Goal: Task Accomplishment & Management: Complete application form

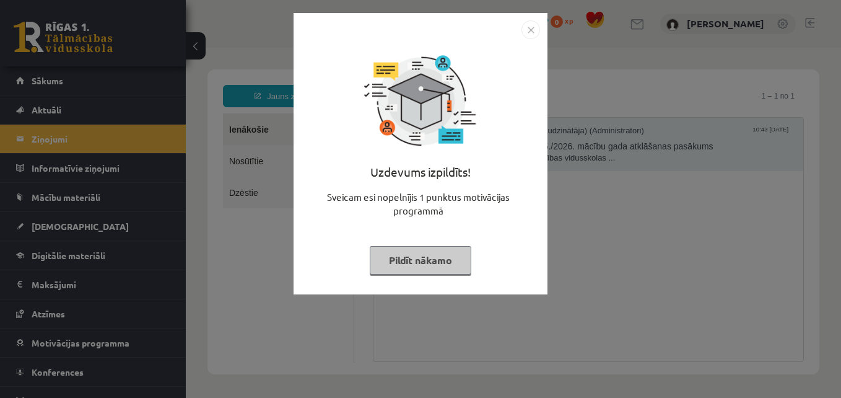
click at [530, 28] on img "Close" at bounding box center [531, 29] width 19 height 19
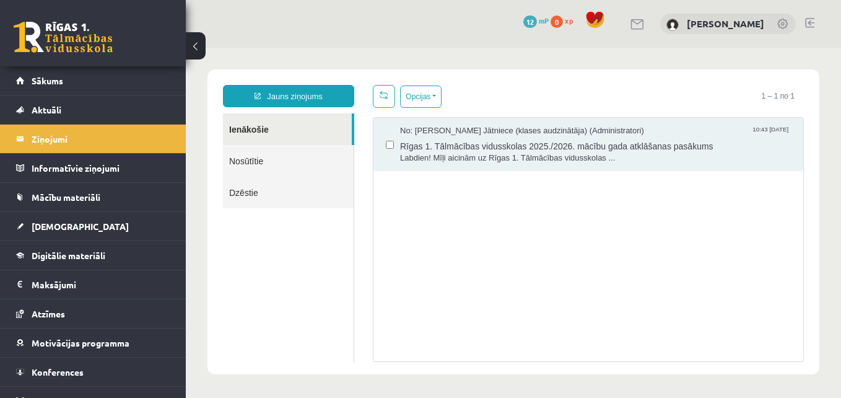
click at [241, 123] on link "Ienākošie" at bounding box center [287, 129] width 129 height 32
click at [53, 224] on span "[DEMOGRAPHIC_DATA]" at bounding box center [80, 226] width 97 height 11
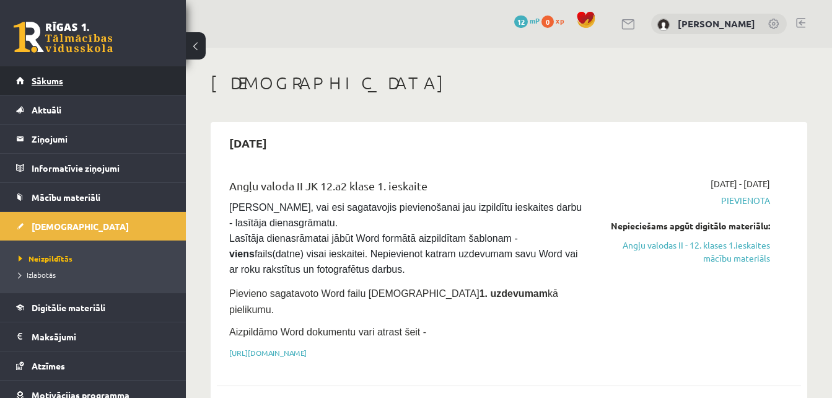
click at [35, 81] on span "Sākums" at bounding box center [48, 80] width 32 height 11
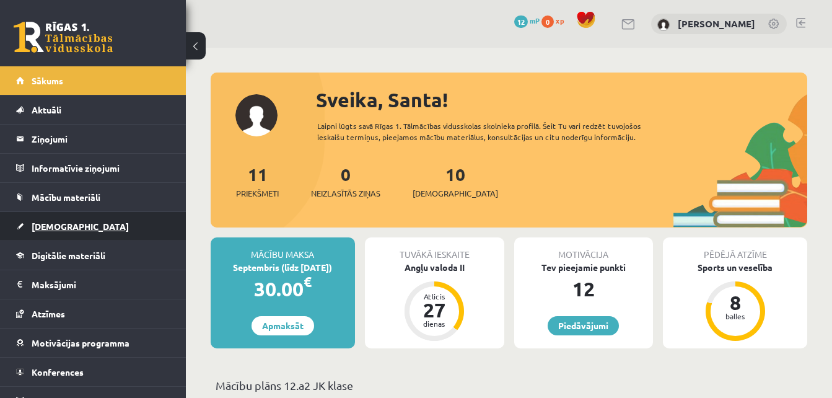
click at [58, 226] on span "[DEMOGRAPHIC_DATA]" at bounding box center [80, 226] width 97 height 11
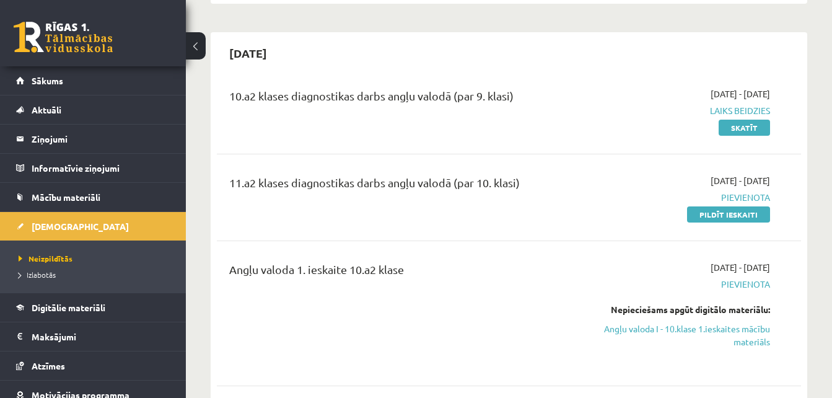
scroll to position [401, 0]
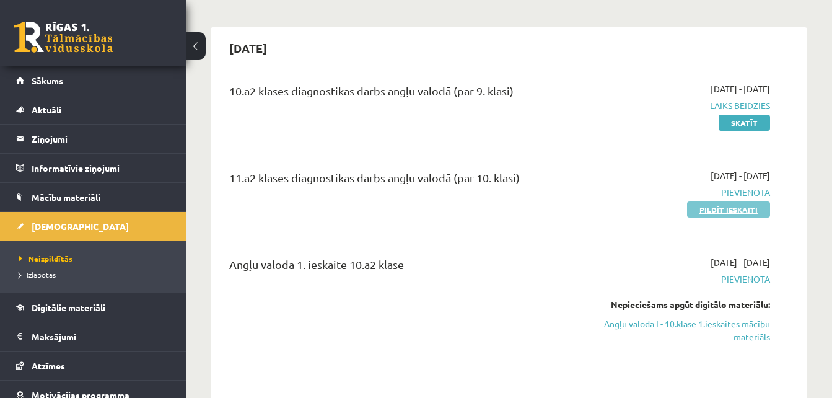
click at [712, 201] on link "Pildīt ieskaiti" at bounding box center [728, 209] width 83 height 16
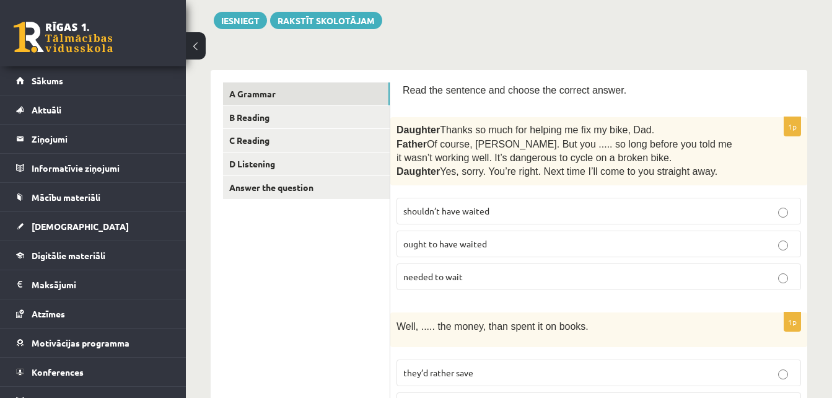
scroll to position [134, 0]
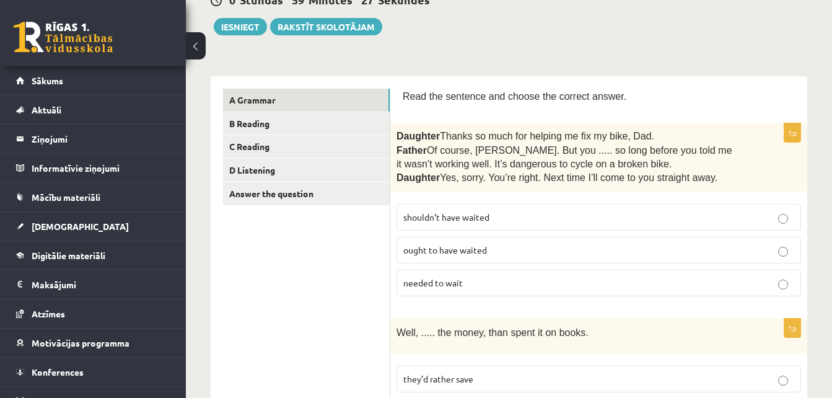
click at [554, 282] on p "needed to wait" at bounding box center [598, 282] width 391 height 13
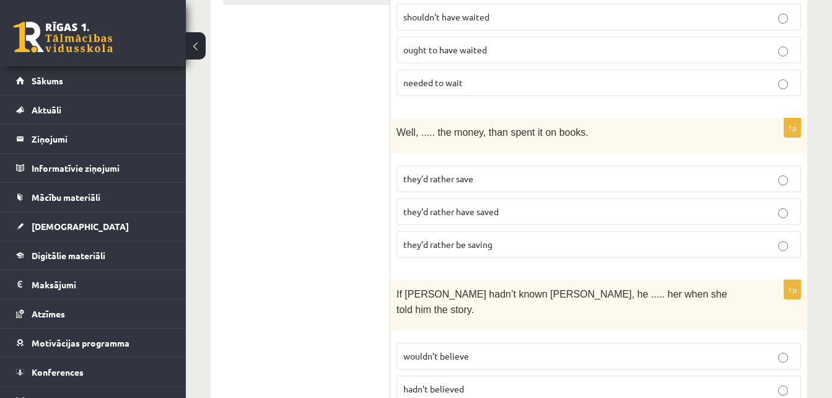
scroll to position [359, 0]
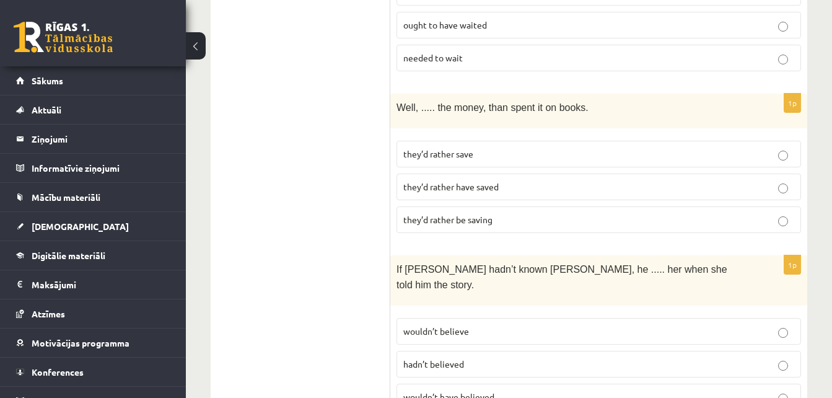
click at [486, 183] on span "they’d rather have saved" at bounding box center [450, 186] width 95 height 11
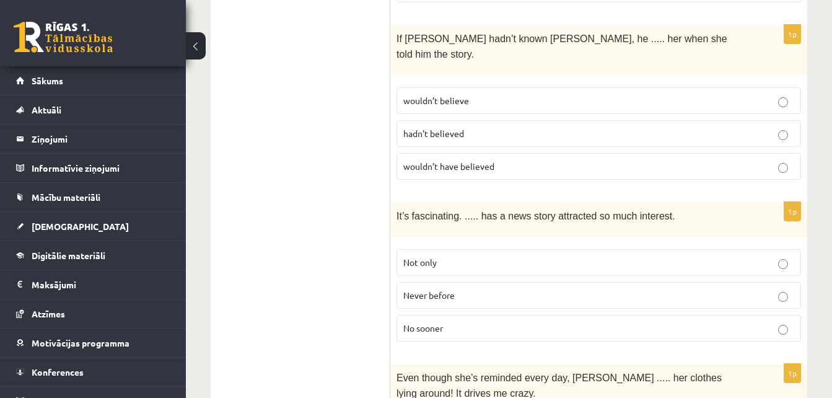
scroll to position [595, 0]
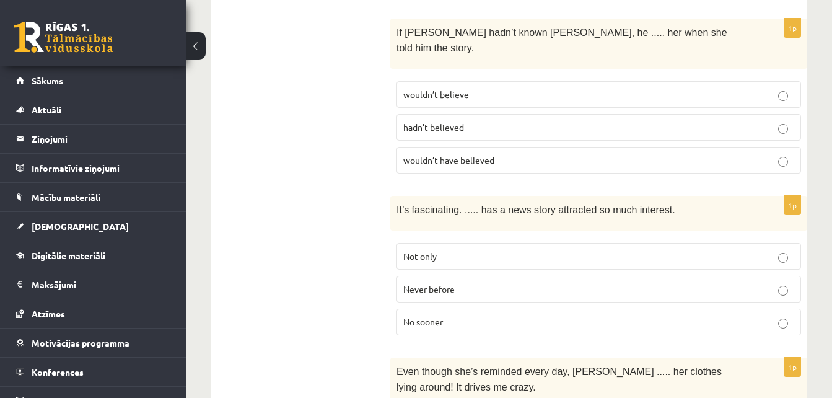
click at [579, 154] on p "wouldn’t have believed" at bounding box center [598, 160] width 391 height 13
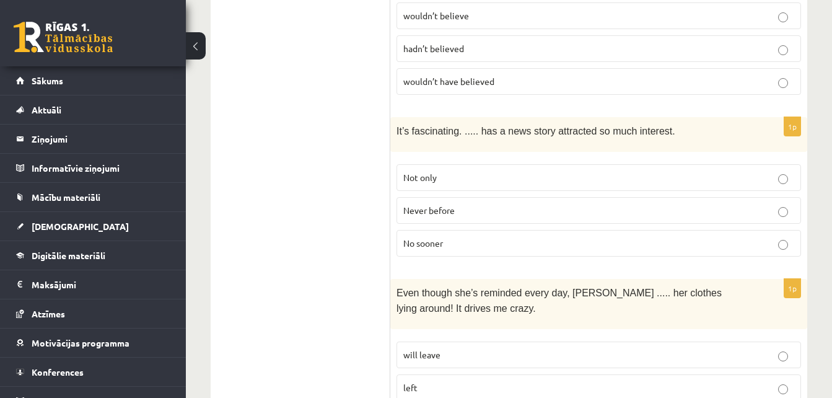
scroll to position [680, 0]
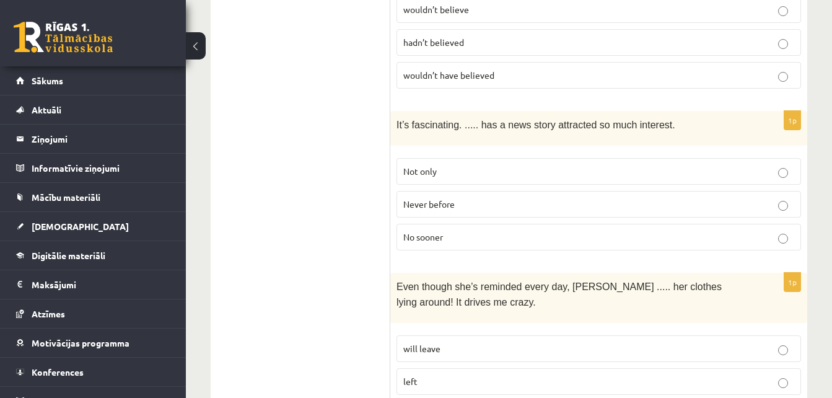
click at [540, 198] on p "Never before" at bounding box center [598, 204] width 391 height 13
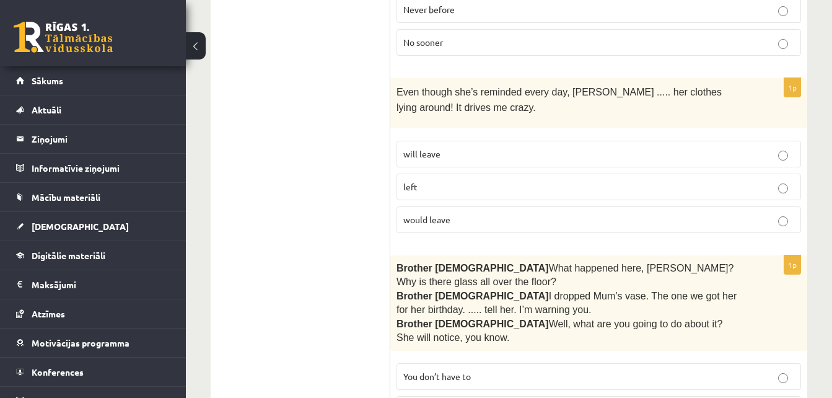
scroll to position [881, 0]
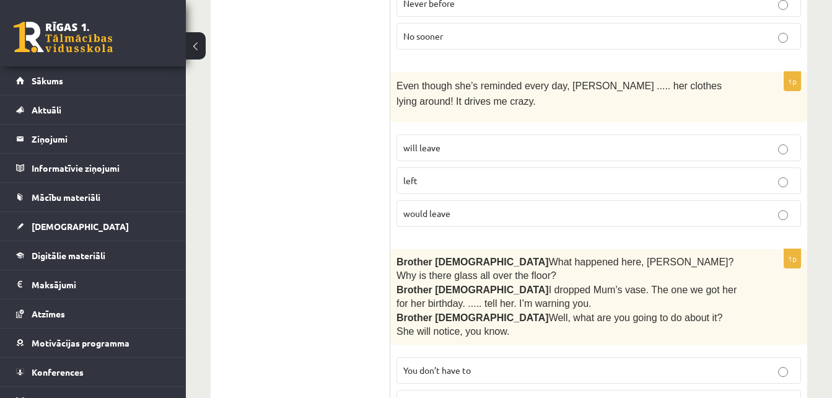
click at [706, 141] on p "will leave" at bounding box center [598, 147] width 391 height 13
click at [612, 207] on p "would leave" at bounding box center [598, 213] width 391 height 13
click at [706, 141] on p "will leave" at bounding box center [598, 147] width 391 height 13
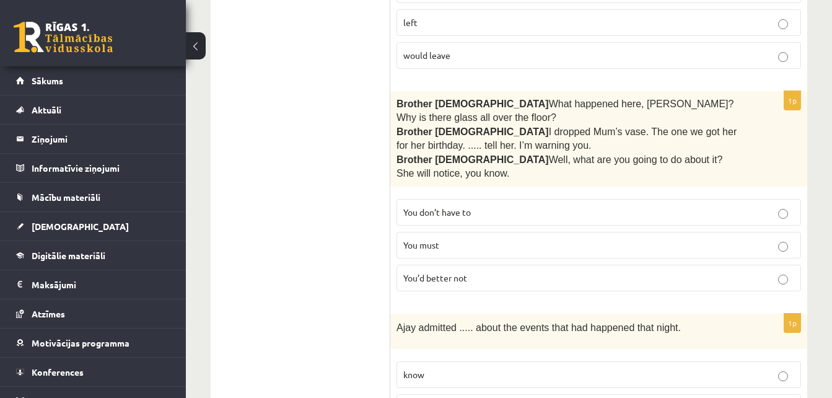
scroll to position [1063, 0]
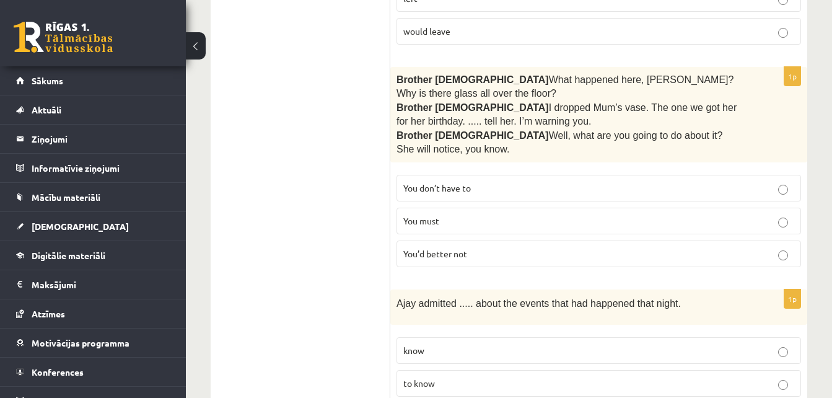
click at [528, 182] on p "You don’t have to" at bounding box center [598, 188] width 391 height 13
click at [621, 247] on p "You’d better not" at bounding box center [598, 253] width 391 height 13
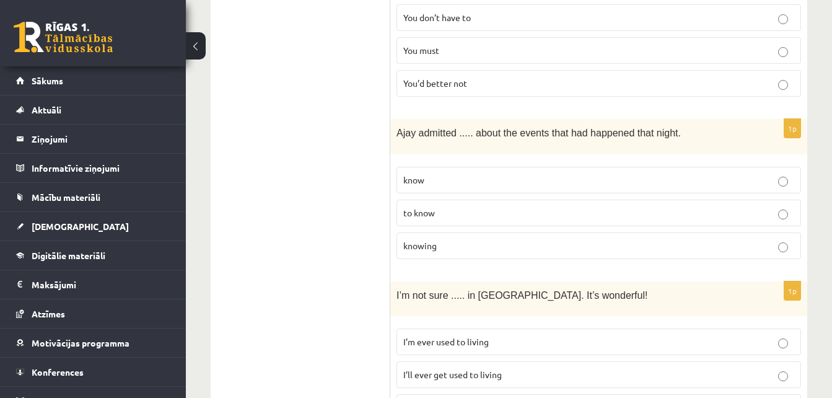
scroll to position [1227, 0]
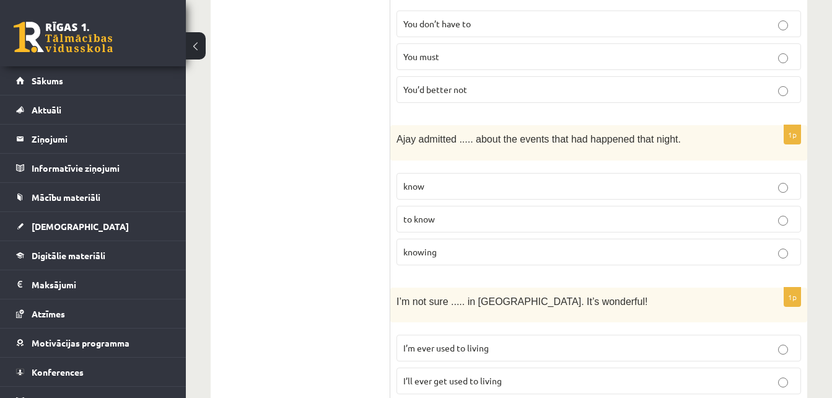
click at [598, 180] on p "know" at bounding box center [598, 186] width 391 height 13
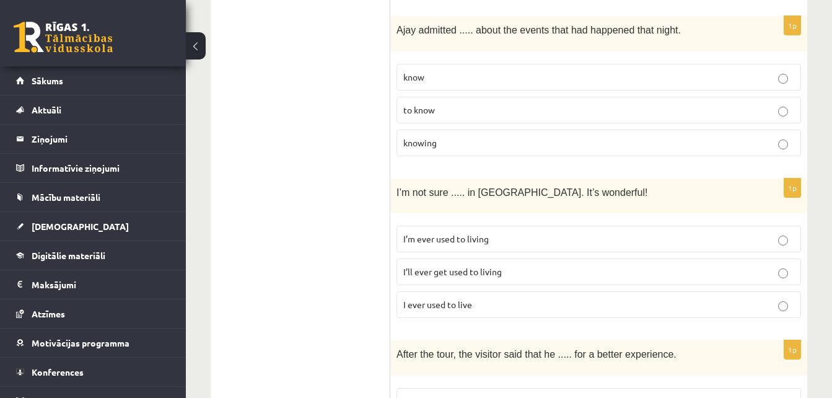
scroll to position [1349, 0]
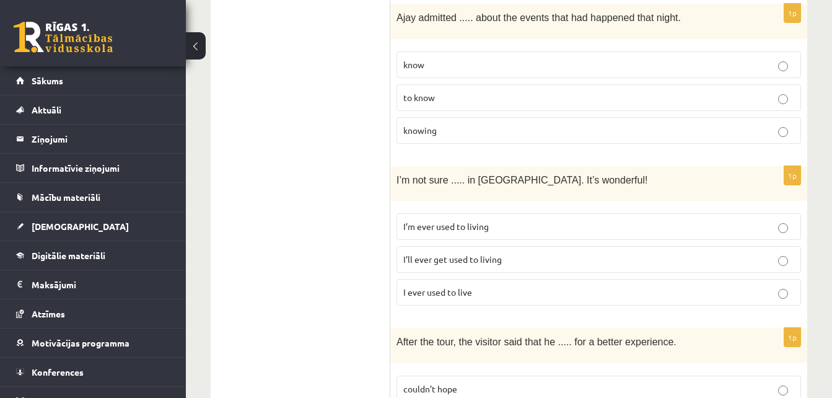
click at [635, 246] on label "I’ll ever get used to living" at bounding box center [598, 259] width 405 height 27
click at [753, 220] on p "I’m ever used to living" at bounding box center [598, 226] width 391 height 13
click at [738, 246] on label "I’ll ever get used to living" at bounding box center [598, 259] width 405 height 27
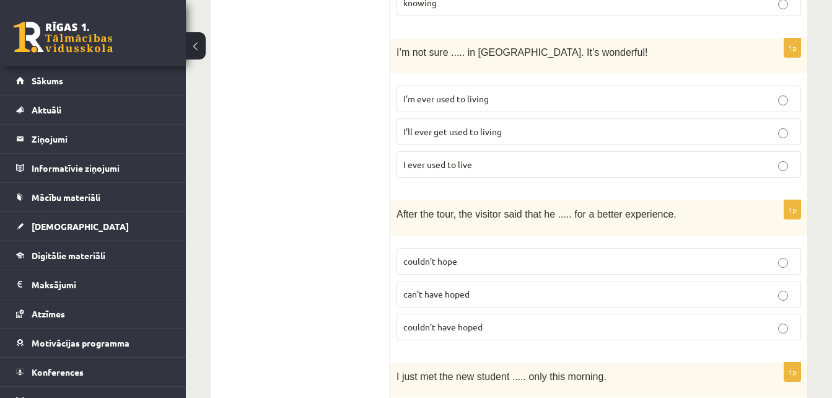
scroll to position [1488, 0]
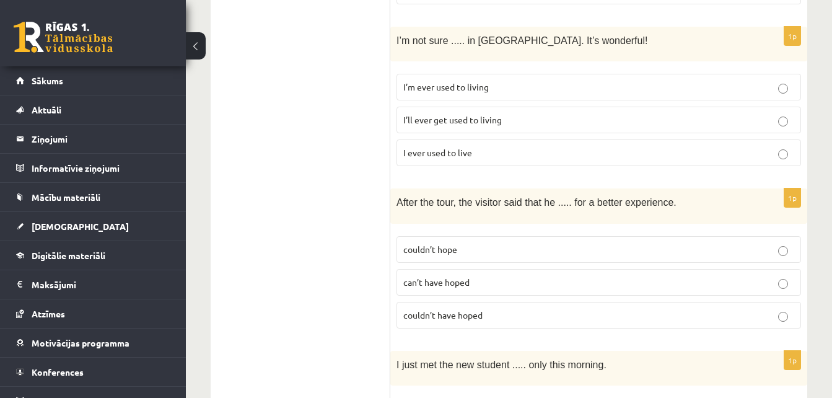
click at [556, 243] on p "couldn’t hope" at bounding box center [598, 249] width 391 height 13
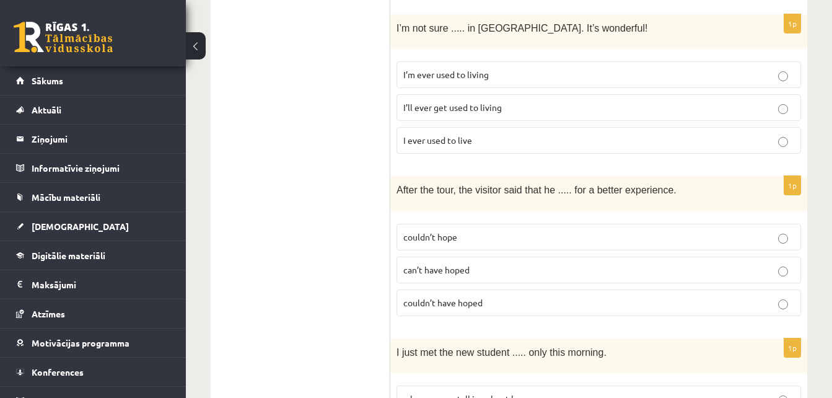
scroll to position [1507, 0]
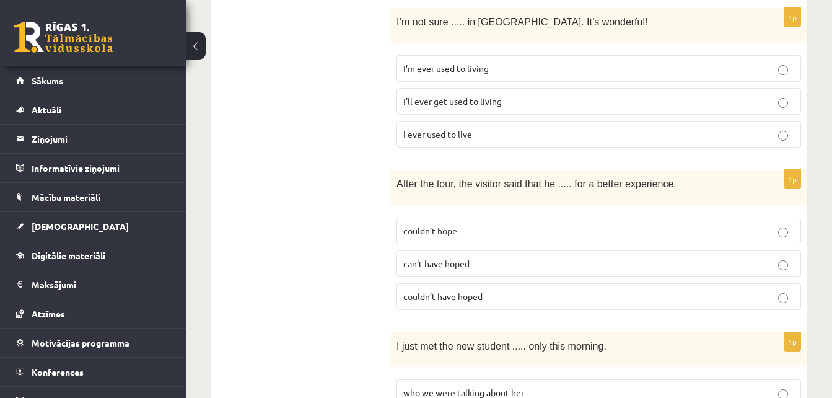
click at [653, 290] on p "couldn’t have hoped" at bounding box center [598, 296] width 391 height 13
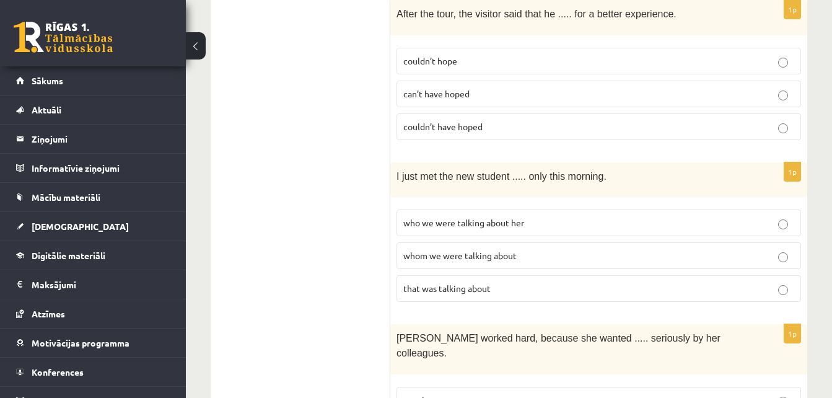
scroll to position [1683, 0]
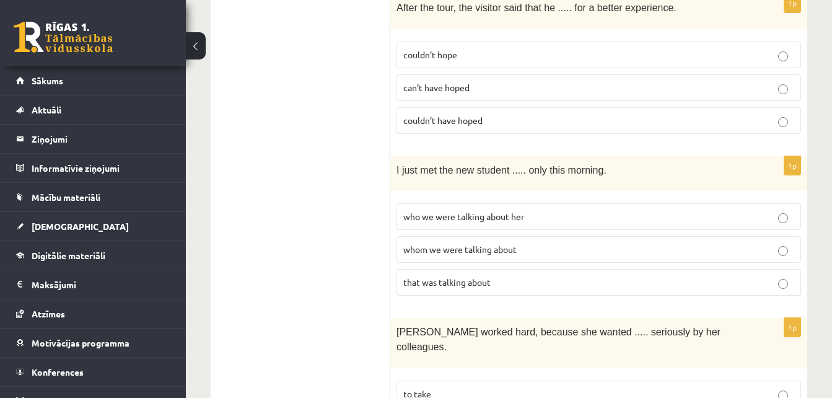
click at [634, 210] on p "who we were talking about her" at bounding box center [598, 216] width 391 height 13
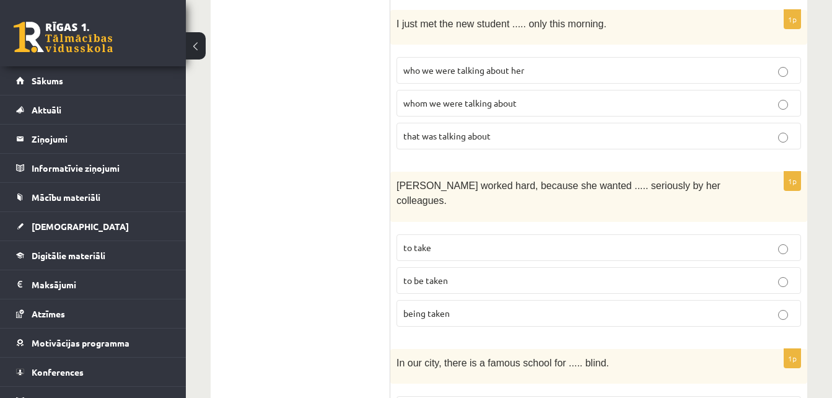
scroll to position [1823, 0]
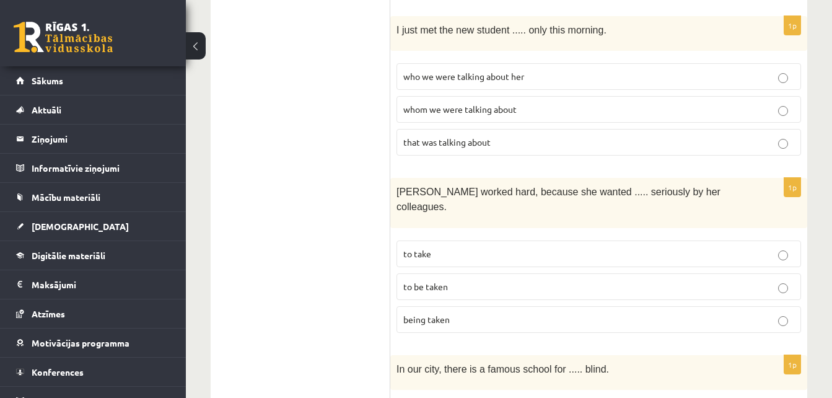
click at [624, 247] on p "to take" at bounding box center [598, 253] width 391 height 13
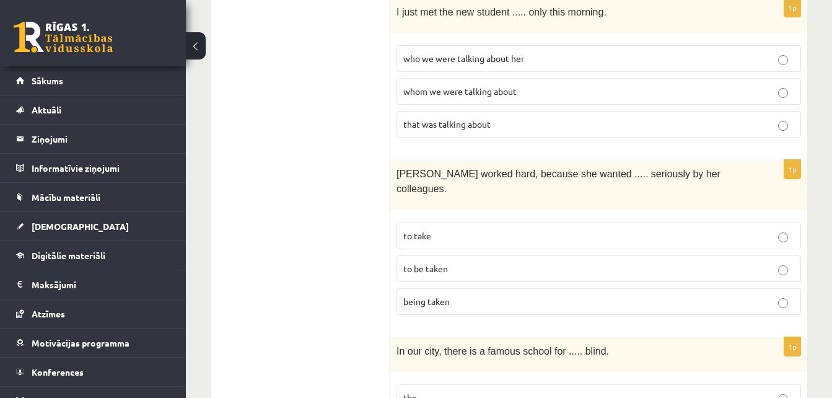
click at [648, 255] on label "to be taken" at bounding box center [598, 268] width 405 height 27
click at [665, 229] on p "to take" at bounding box center [598, 235] width 391 height 13
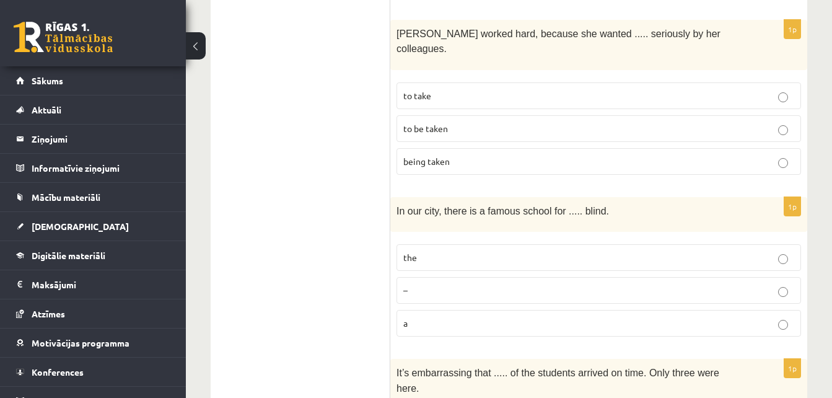
scroll to position [1999, 0]
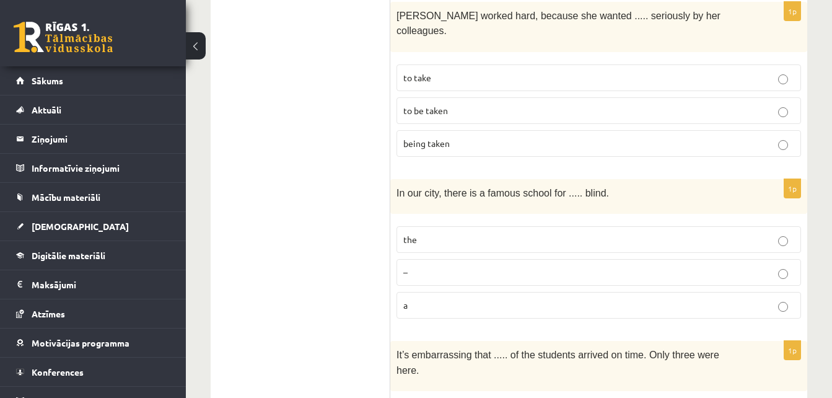
click at [599, 233] on p "the" at bounding box center [598, 239] width 391 height 13
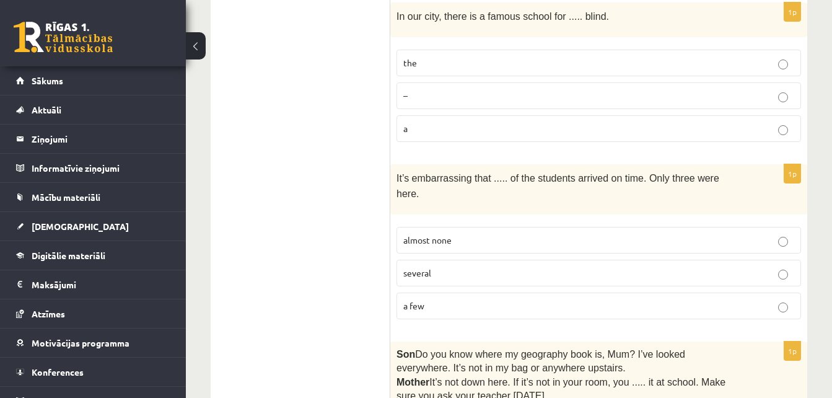
scroll to position [2181, 0]
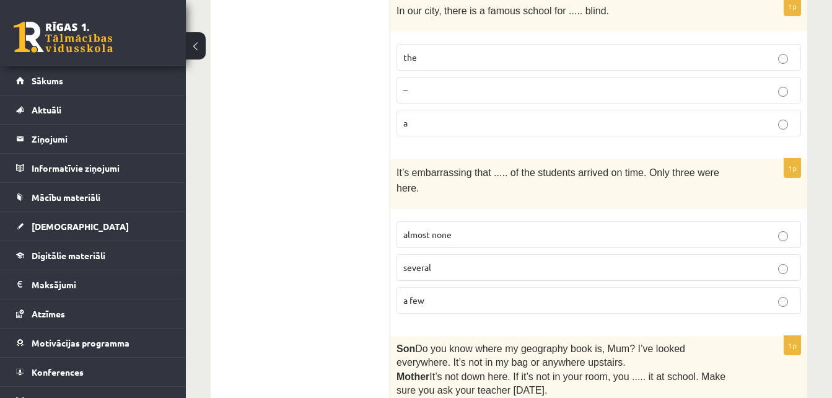
click at [532, 261] on p "several" at bounding box center [598, 267] width 391 height 13
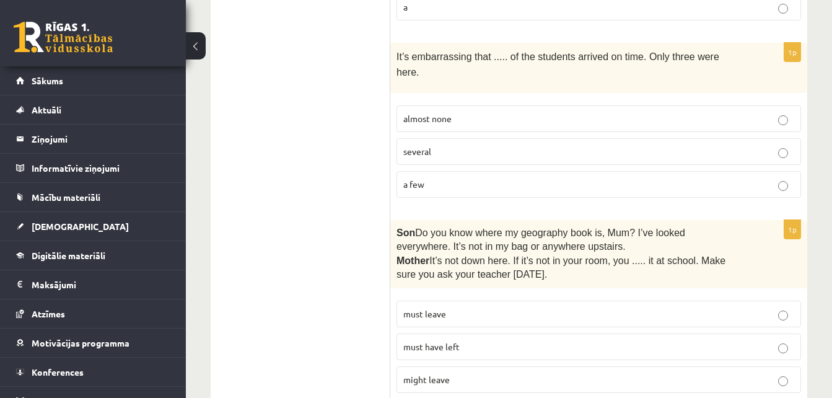
scroll to position [2357, 0]
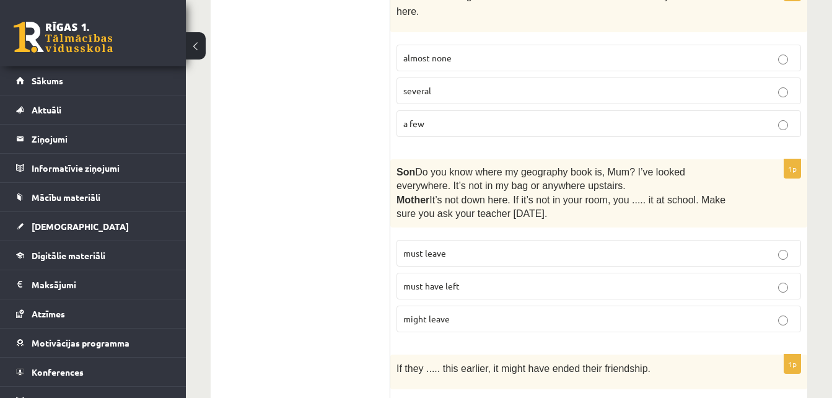
click at [567, 312] on p "might leave" at bounding box center [598, 318] width 391 height 13
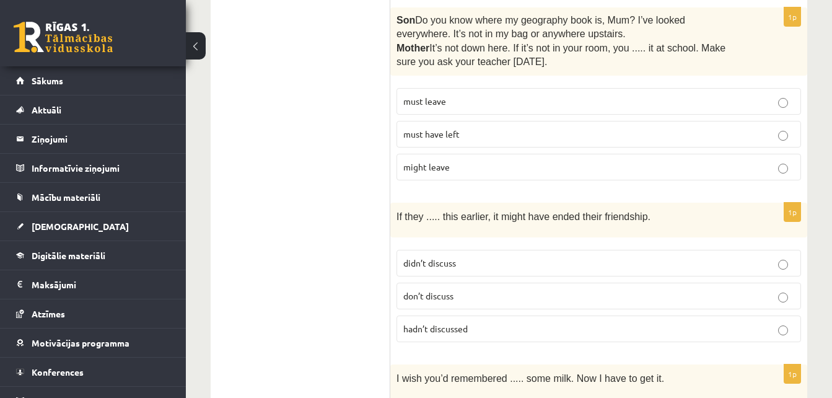
scroll to position [2521, 0]
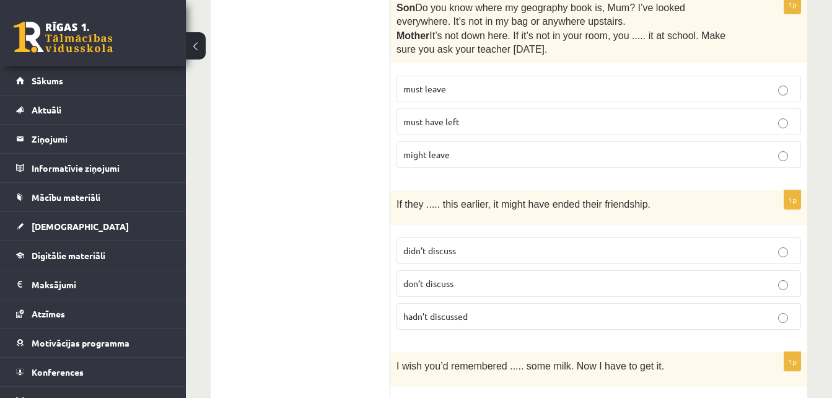
click at [483, 277] on p "don’t discuss" at bounding box center [598, 283] width 391 height 13
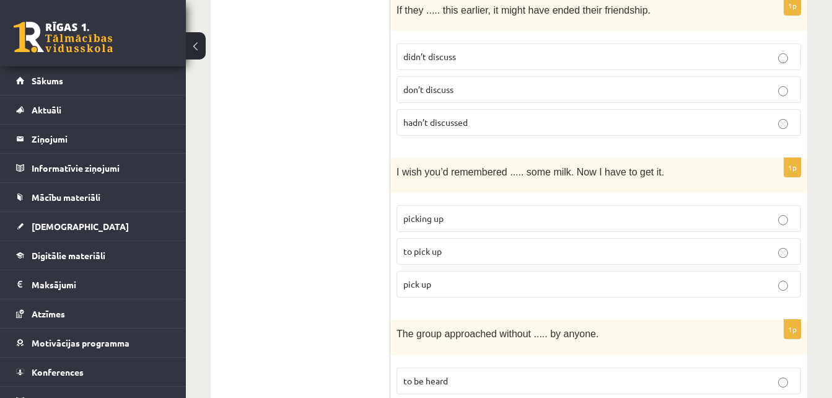
scroll to position [2722, 0]
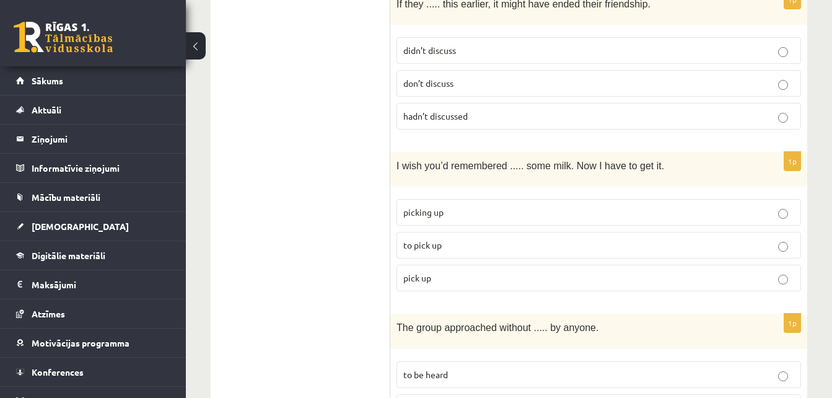
click at [463, 239] on p "to pick up" at bounding box center [598, 245] width 391 height 13
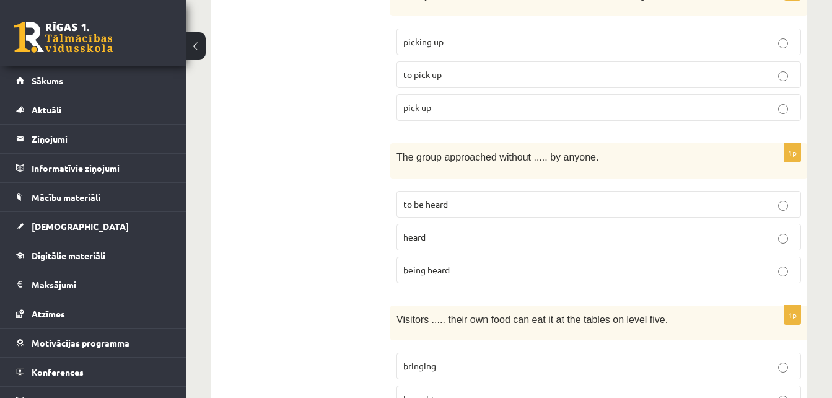
scroll to position [2898, 0]
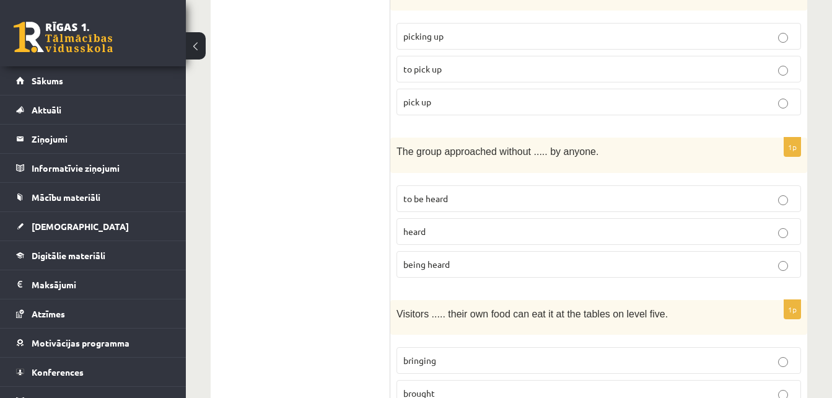
click at [453, 225] on p "heard" at bounding box center [598, 231] width 391 height 13
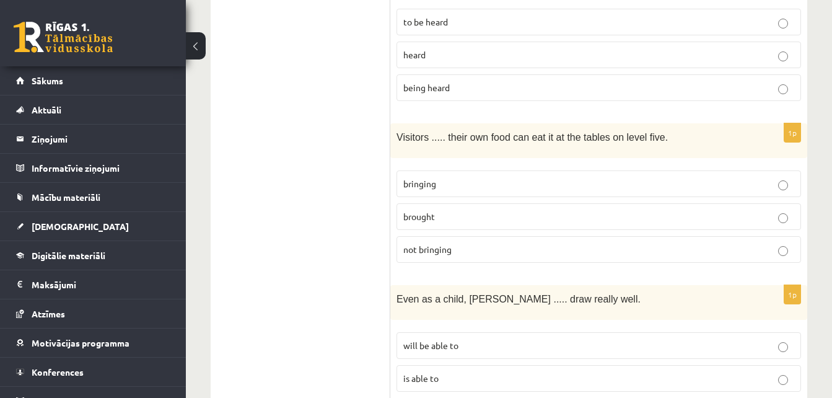
scroll to position [3092, 0]
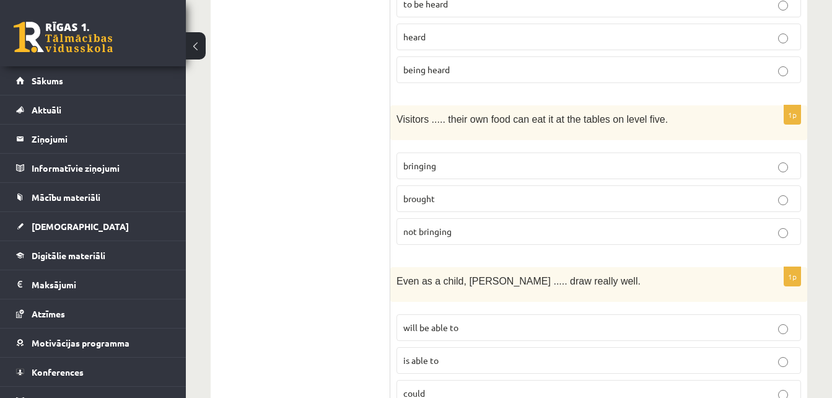
click at [556, 192] on p "brought" at bounding box center [598, 198] width 391 height 13
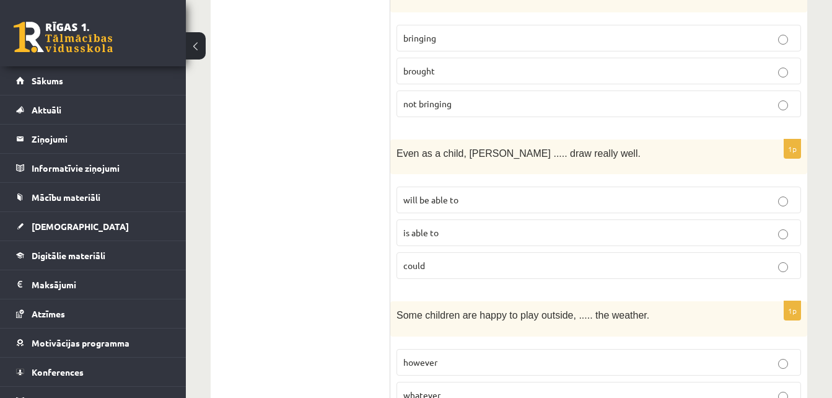
scroll to position [3226, 0]
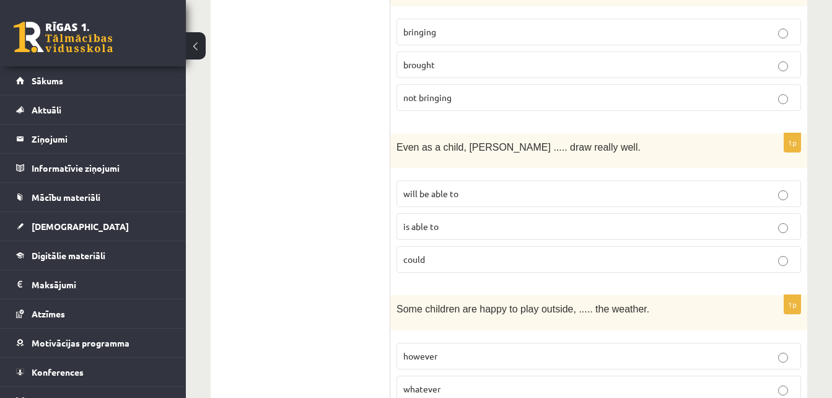
click at [580, 187] on p "will be able to" at bounding box center [598, 193] width 391 height 13
click at [742, 253] on p "could" at bounding box center [598, 259] width 391 height 13
click at [507, 349] on p "however" at bounding box center [598, 355] width 391 height 13
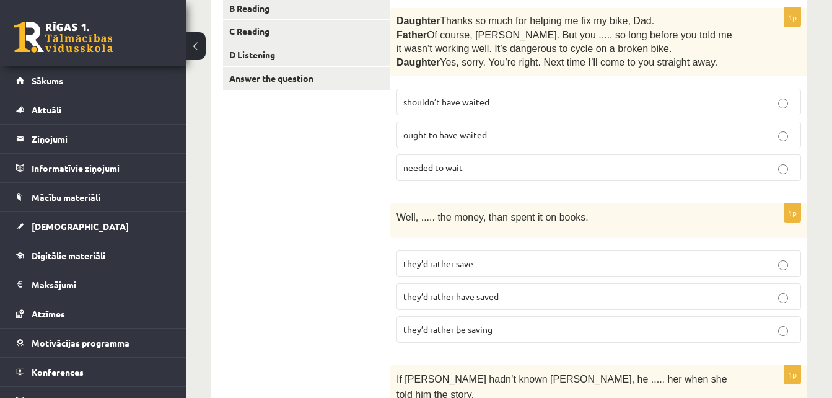
scroll to position [0, 0]
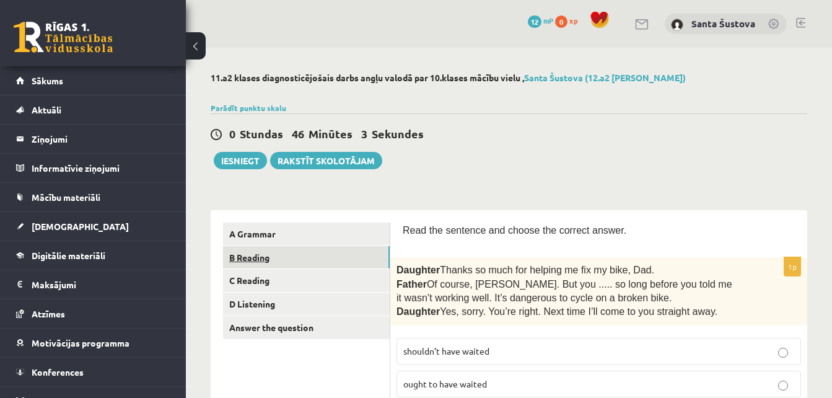
click at [247, 255] on link "B Reading" at bounding box center [306, 257] width 167 height 23
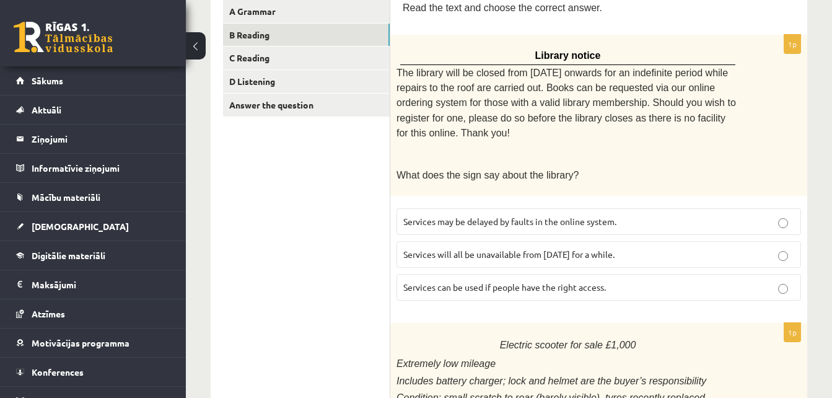
scroll to position [212, 0]
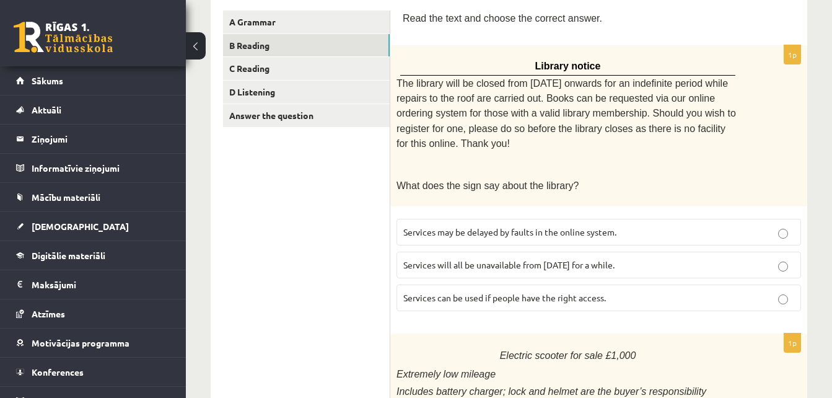
click at [520, 219] on label "Services may be delayed by faults in the online system." at bounding box center [598, 232] width 405 height 27
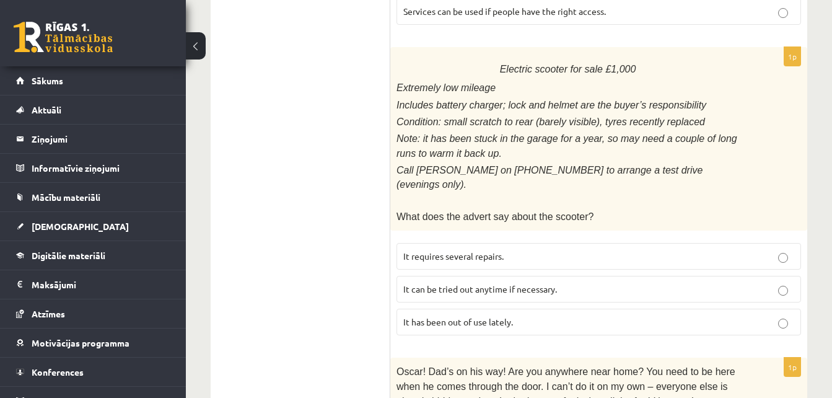
scroll to position [505, 0]
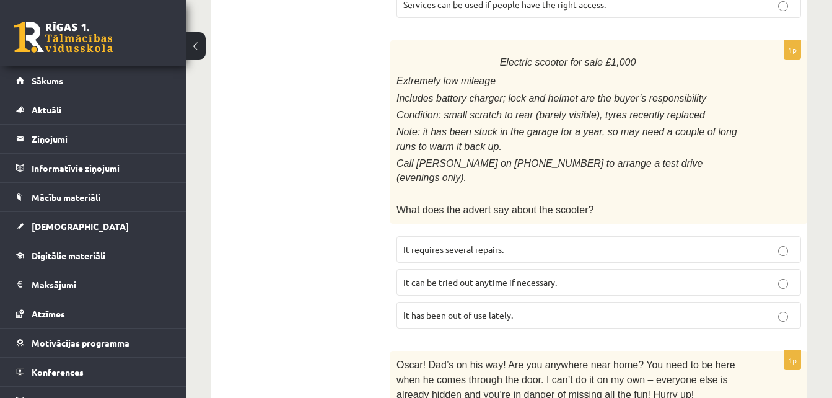
click at [547, 236] on label "It requires several repairs." at bounding box center [598, 249] width 405 height 27
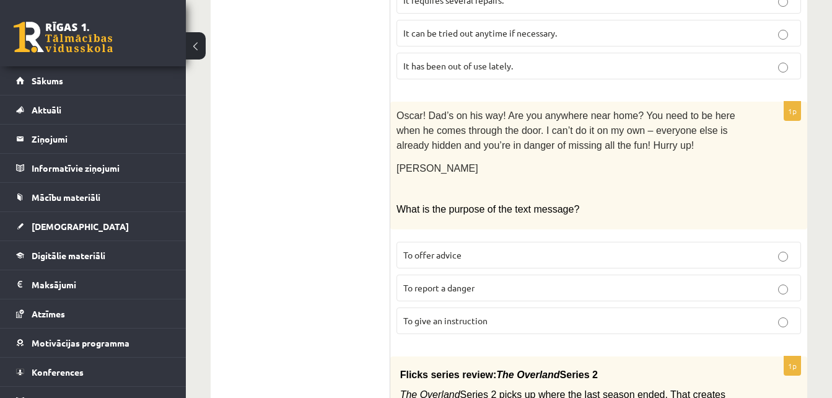
scroll to position [764, 0]
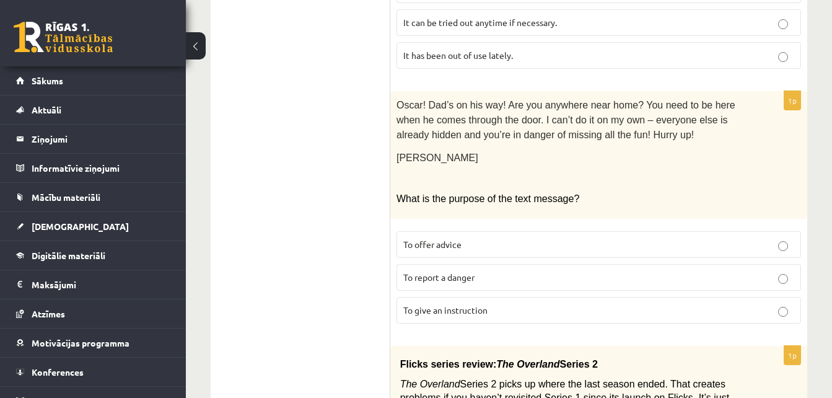
click at [747, 231] on label "To offer advice" at bounding box center [598, 244] width 405 height 27
drag, startPoint x: 831, startPoint y: 208, endPoint x: 831, endPoint y: 222, distance: 13.6
click at [831, 222] on div "11.a2 klases diagnosticējošais darbs angļu valodā par 10.klases mācību vielu , …" at bounding box center [509, 286] width 646 height 2007
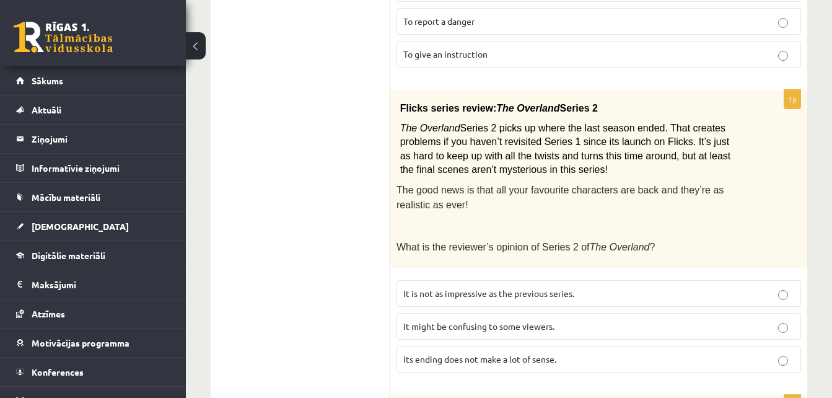
scroll to position [1023, 0]
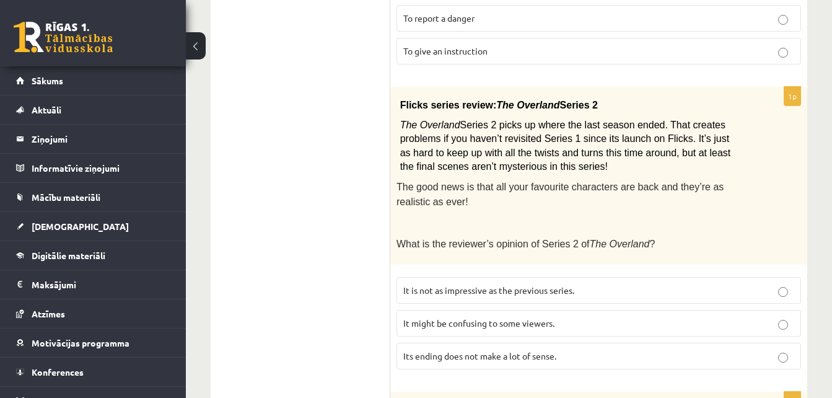
click at [748, 310] on label "It might be confusing to some viewers." at bounding box center [598, 323] width 405 height 27
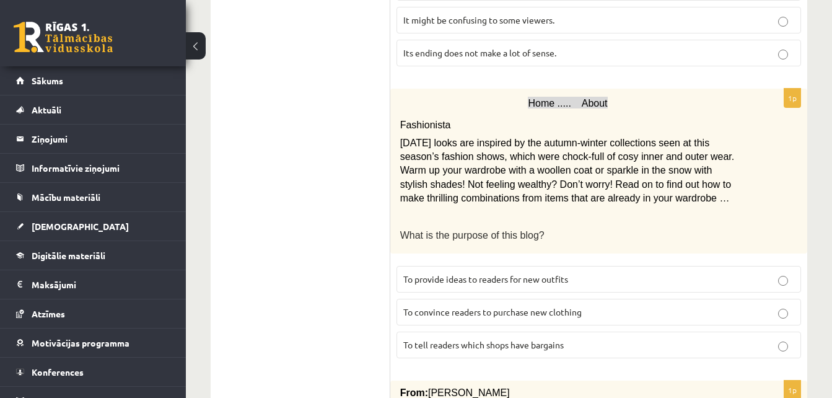
scroll to position [1333, 0]
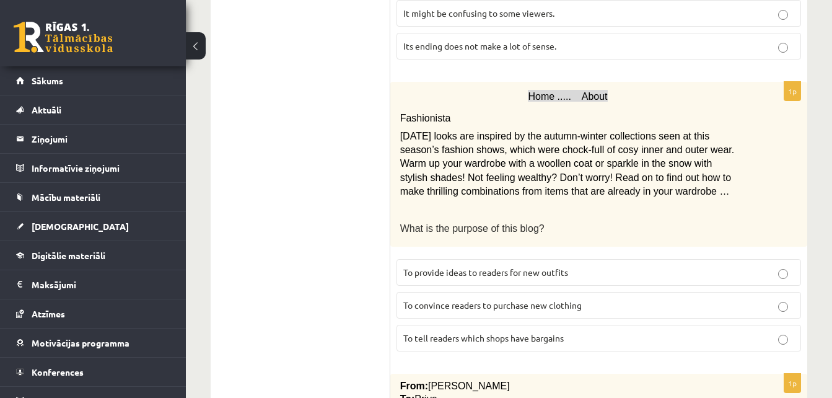
click at [752, 299] on p "To convince readers to purchase new clothing" at bounding box center [598, 305] width 391 height 13
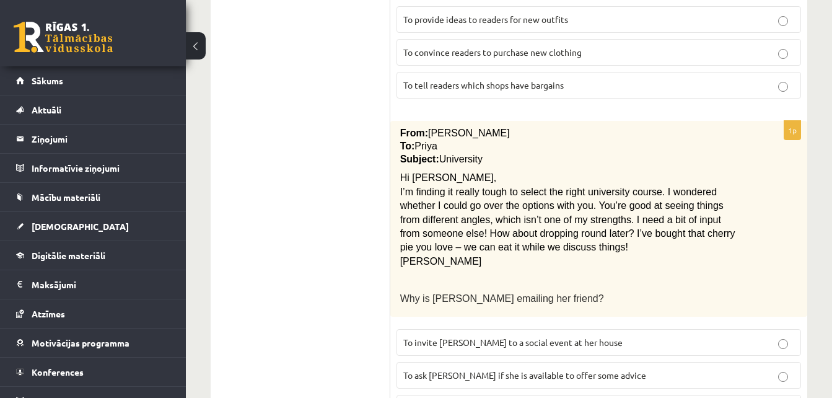
scroll to position [1610, 0]
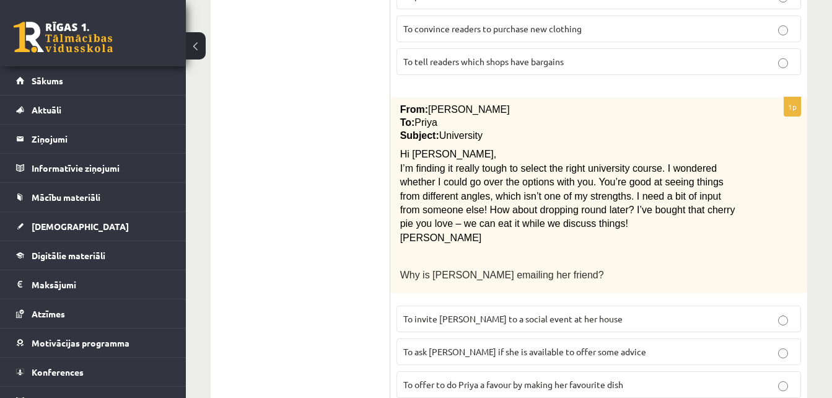
click at [767, 345] on p "To ask [PERSON_NAME] if she is available to offer some advice" at bounding box center [598, 351] width 391 height 13
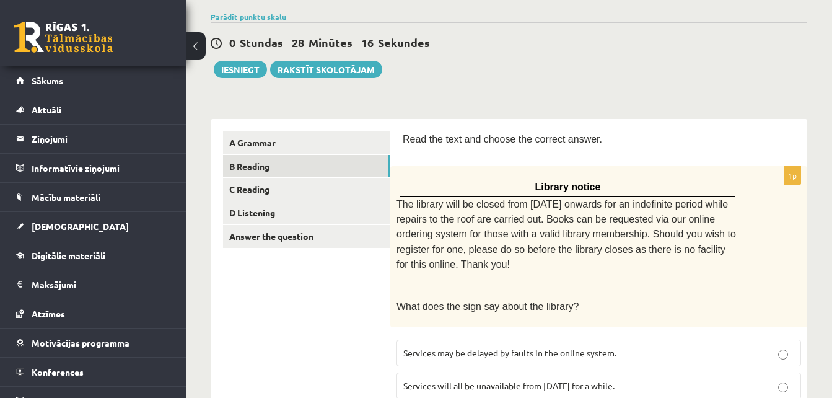
scroll to position [98, 0]
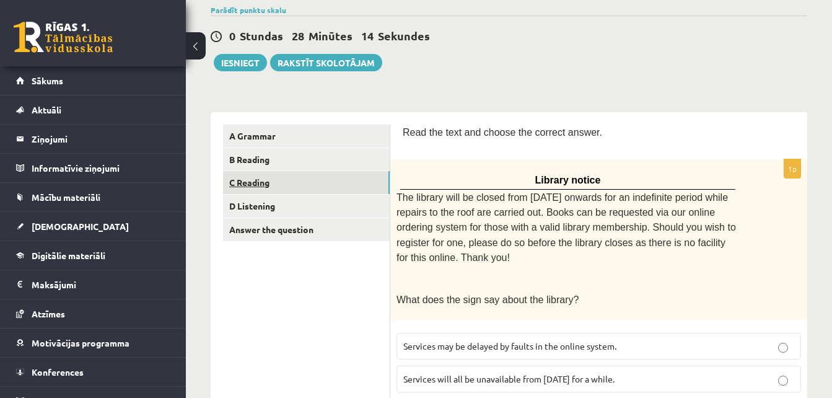
click at [252, 175] on link "C Reading" at bounding box center [306, 182] width 167 height 23
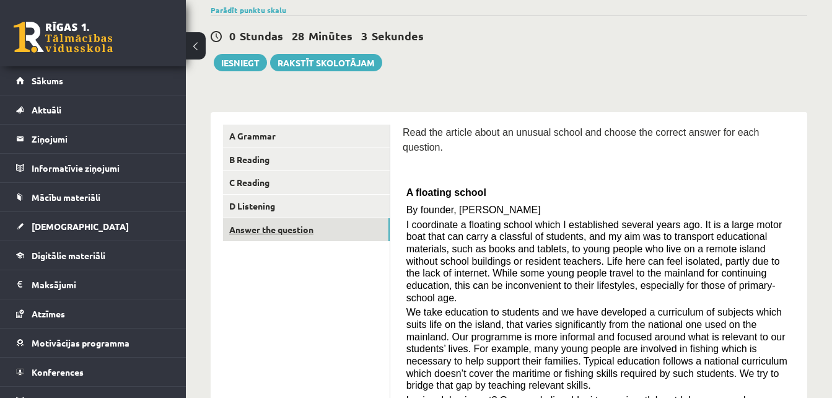
click at [255, 237] on link "Answer the question" at bounding box center [306, 229] width 167 height 23
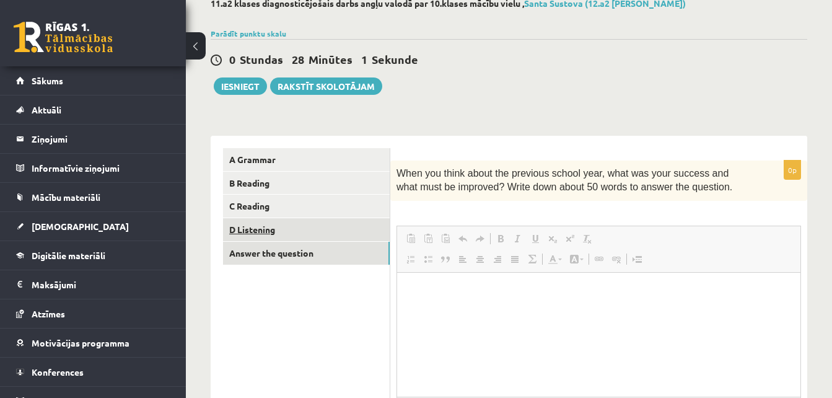
scroll to position [0, 0]
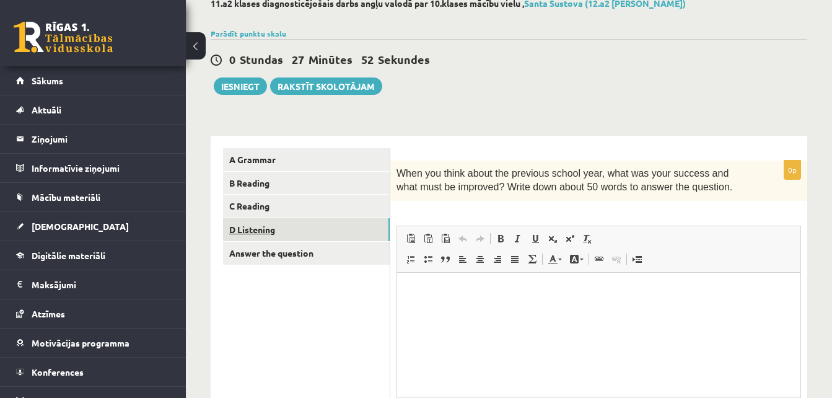
click at [260, 223] on link "D Listening" at bounding box center [306, 229] width 167 height 23
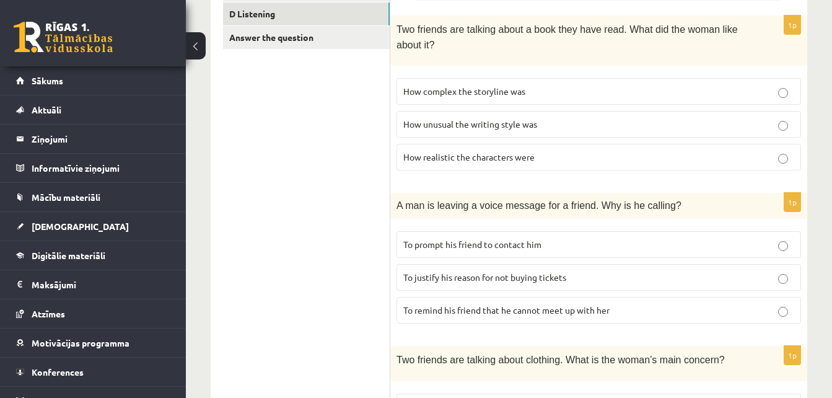
scroll to position [292, 0]
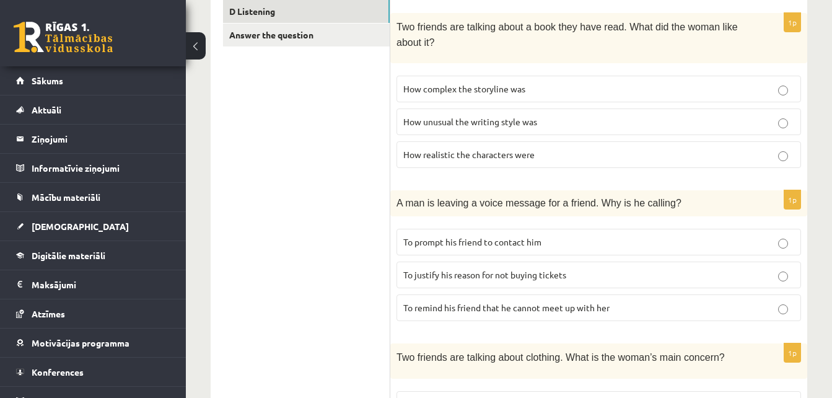
click at [742, 82] on p "How complex the storyline was" at bounding box center [598, 88] width 391 height 13
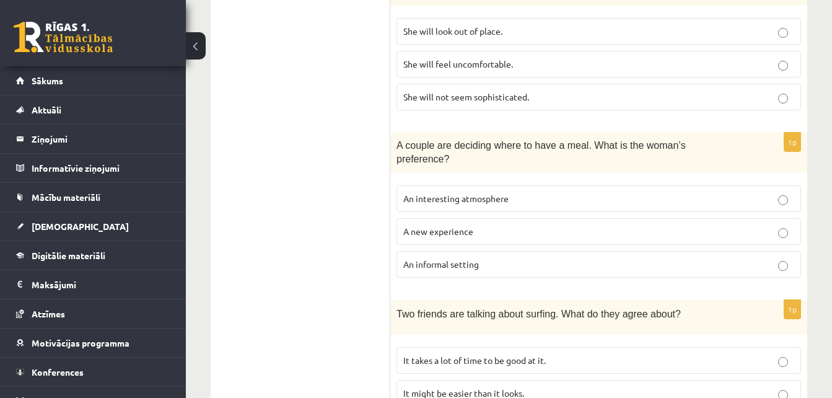
scroll to position [661, 0]
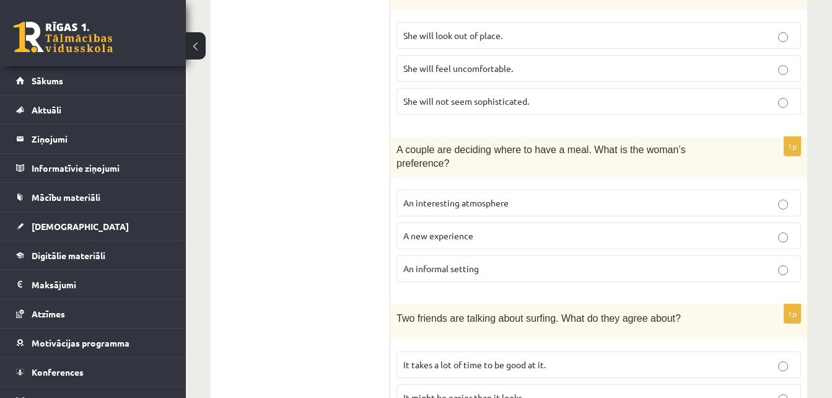
click at [634, 229] on p "A new experience" at bounding box center [598, 235] width 391 height 13
click at [636, 262] on p "An informal setting" at bounding box center [598, 268] width 391 height 13
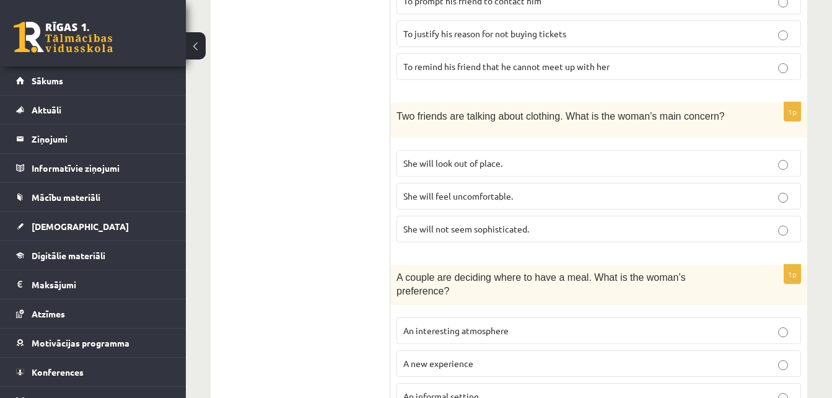
scroll to position [531, 0]
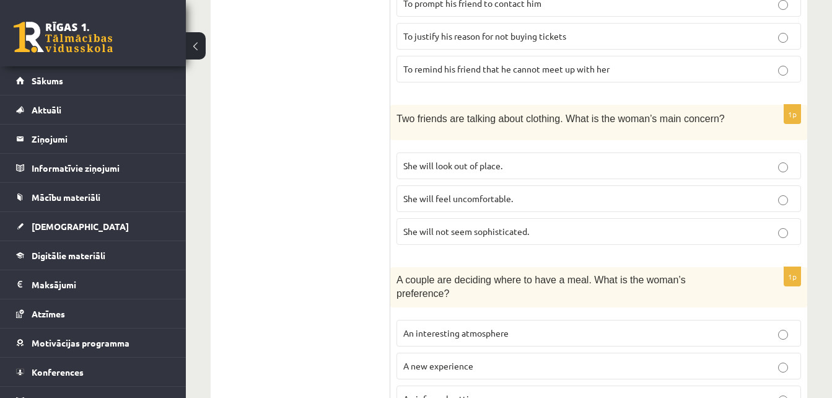
click at [629, 229] on p "She will not seem sophisticated." at bounding box center [598, 231] width 391 height 13
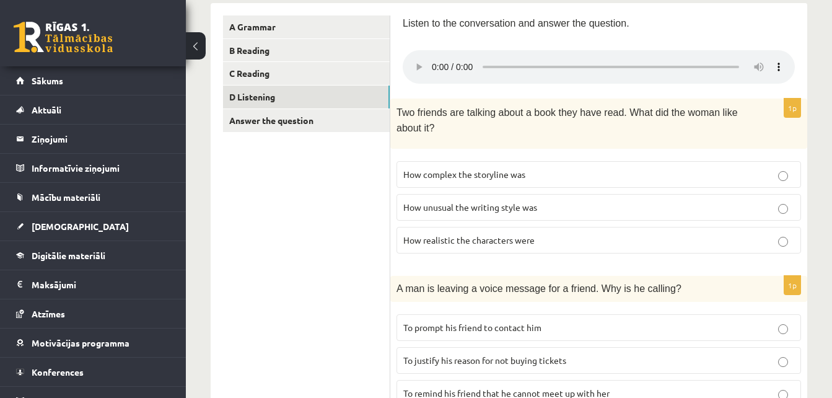
scroll to position [209, 0]
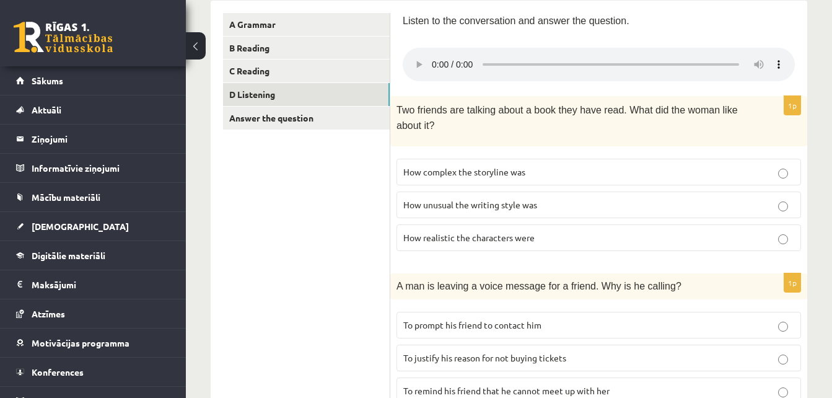
click at [562, 323] on p "To prompt his friend to contact him" at bounding box center [598, 324] width 391 height 13
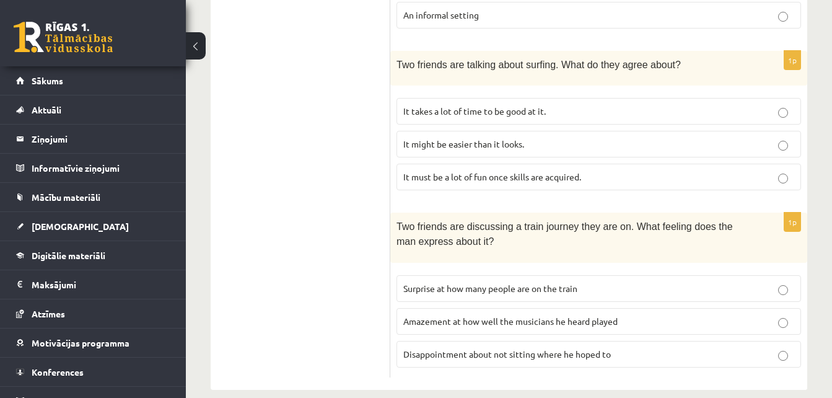
scroll to position [912, 0]
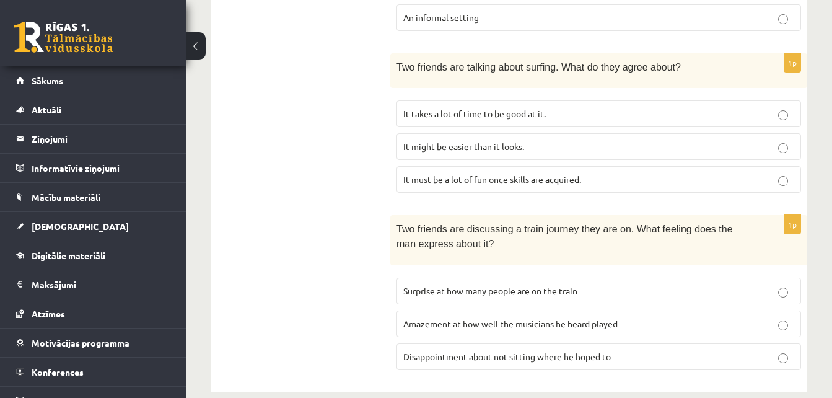
click at [457, 140] on p "It might be easier than it looks." at bounding box center [598, 146] width 391 height 13
click at [656, 284] on p "Surprise at how many people are on the train" at bounding box center [598, 290] width 391 height 13
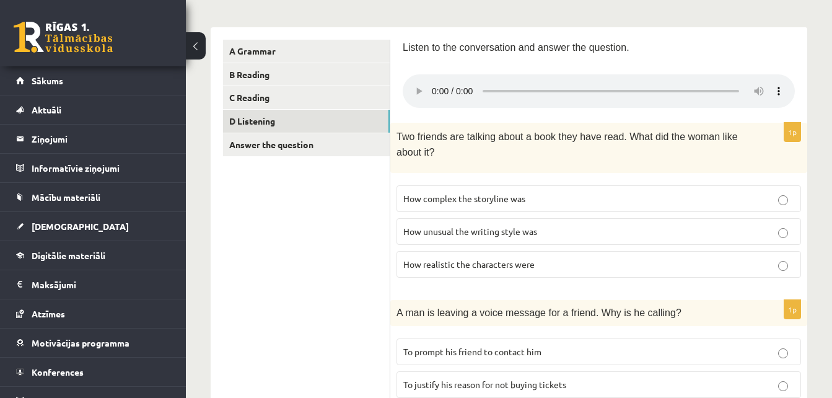
scroll to position [71, 0]
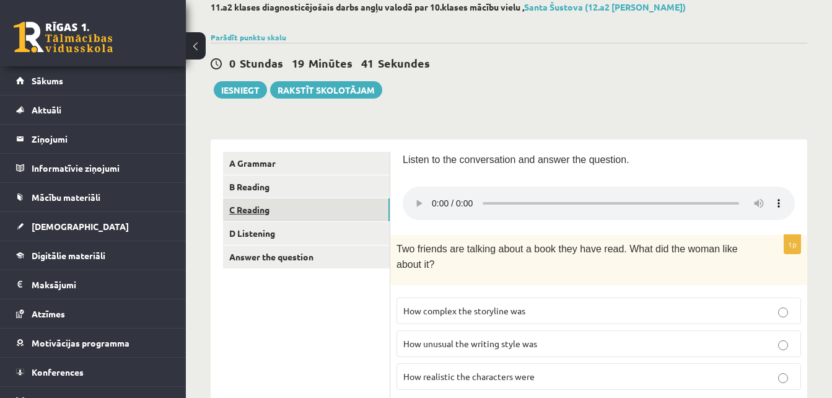
click at [248, 209] on link "C Reading" at bounding box center [306, 209] width 167 height 23
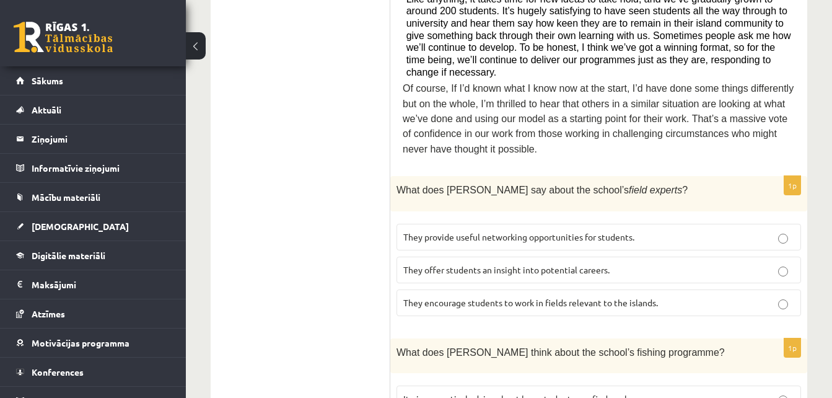
scroll to position [687, 0]
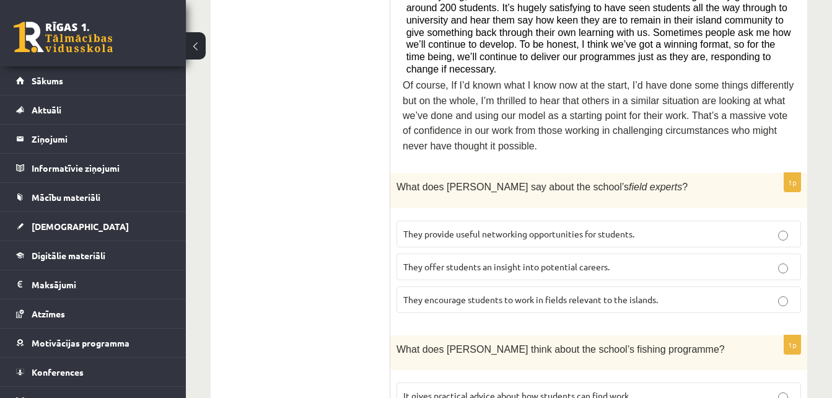
click at [712, 293] on p "They encourage students to work in fields relevant to the islands." at bounding box center [598, 299] width 391 height 13
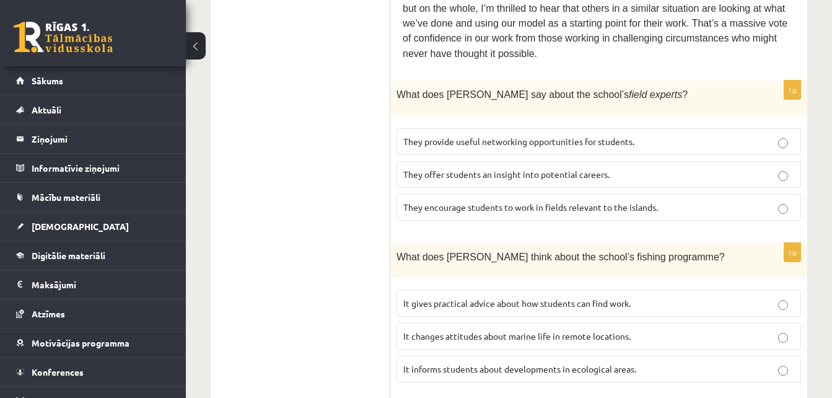
scroll to position [788, 0]
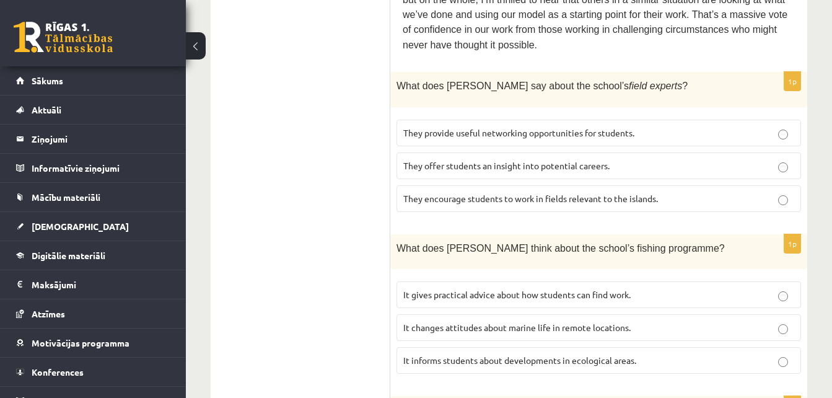
click at [738, 288] on p "It gives practical advice about how students can find work." at bounding box center [598, 294] width 391 height 13
click at [695, 354] on p "It informs students about developments in ecological areas." at bounding box center [598, 360] width 391 height 13
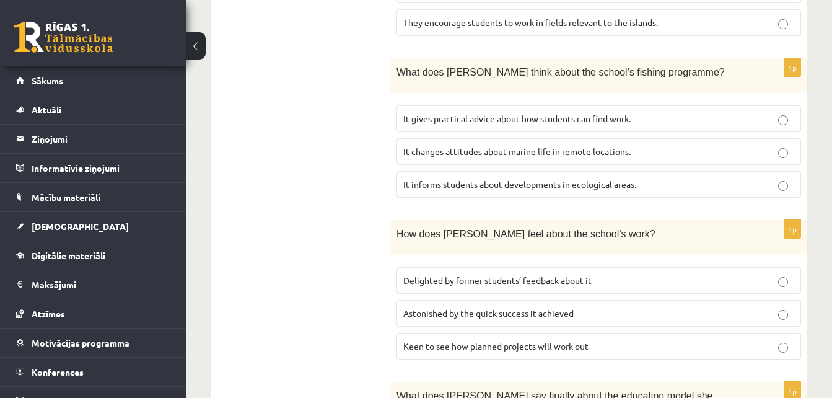
scroll to position [988, 0]
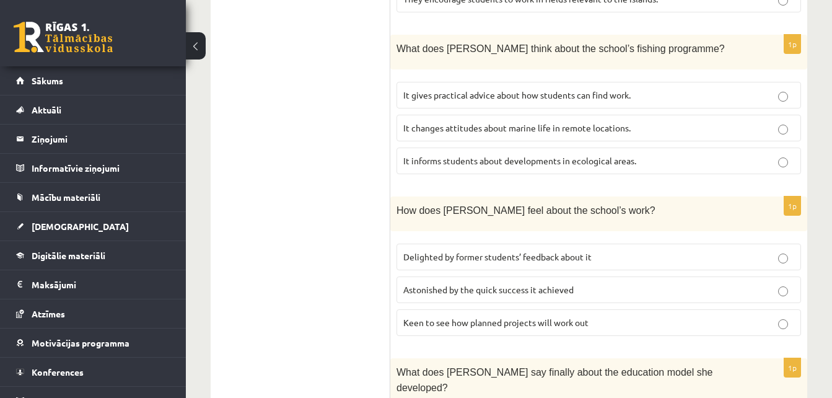
click at [665, 250] on p "Delighted by former students’ feedback about it" at bounding box center [598, 256] width 391 height 13
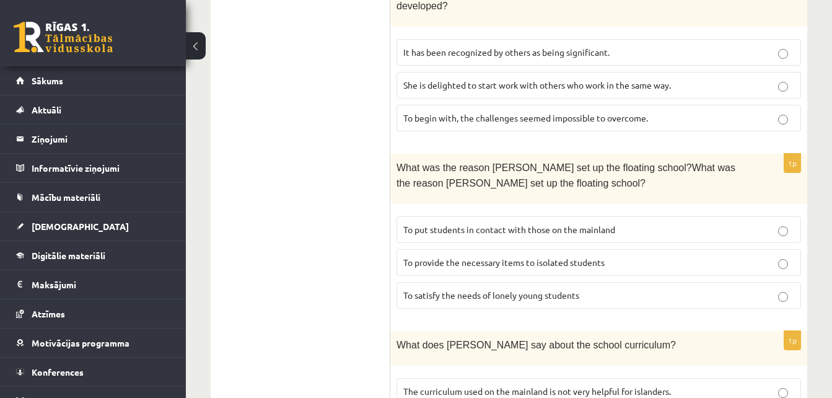
scroll to position [1376, 0]
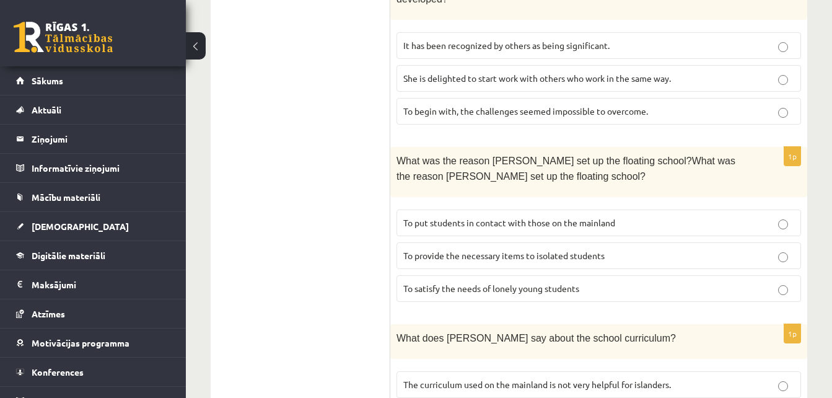
click at [650, 216] on p "To put students in contact with those on the mainland" at bounding box center [598, 222] width 391 height 13
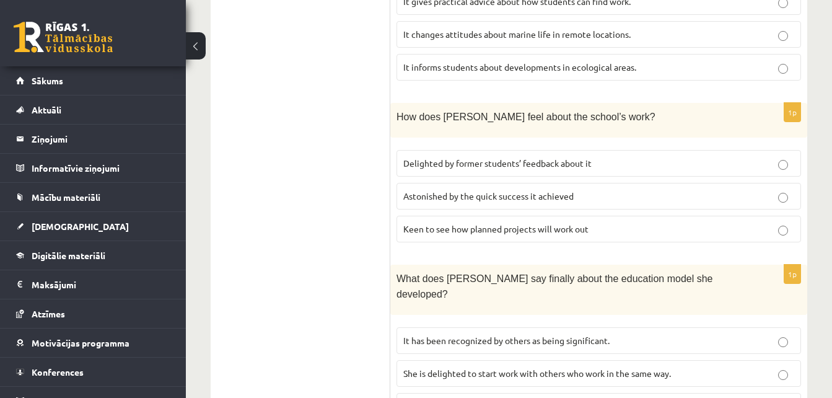
scroll to position [1099, 0]
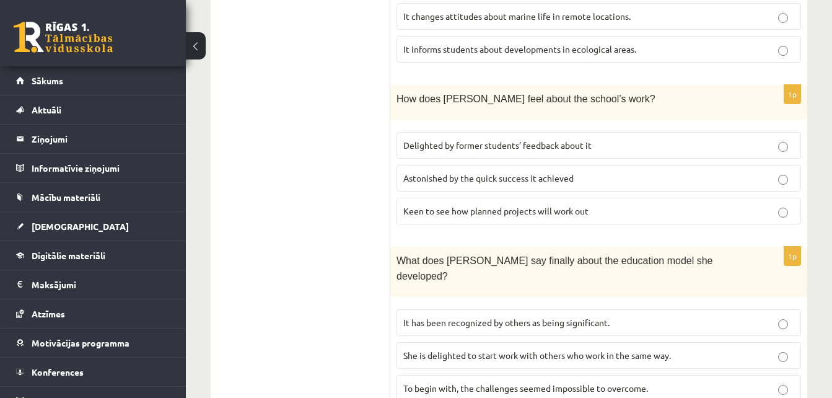
click at [727, 349] on p "She is delighted to start work with others who work in the same way." at bounding box center [598, 355] width 391 height 13
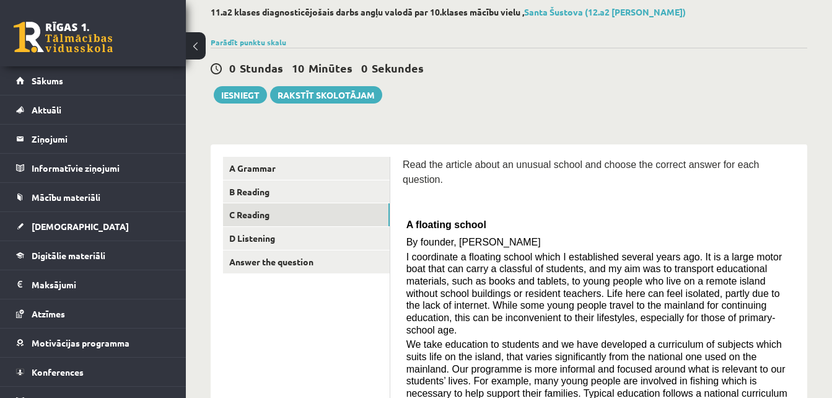
scroll to position [21, 0]
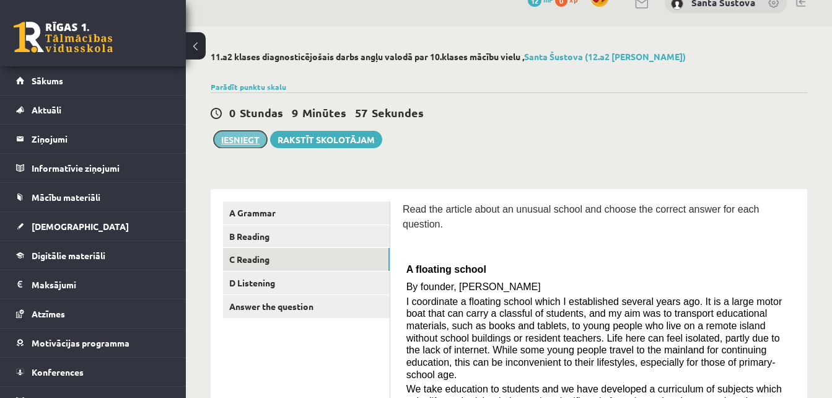
click at [229, 141] on button "Iesniegt" at bounding box center [240, 139] width 53 height 17
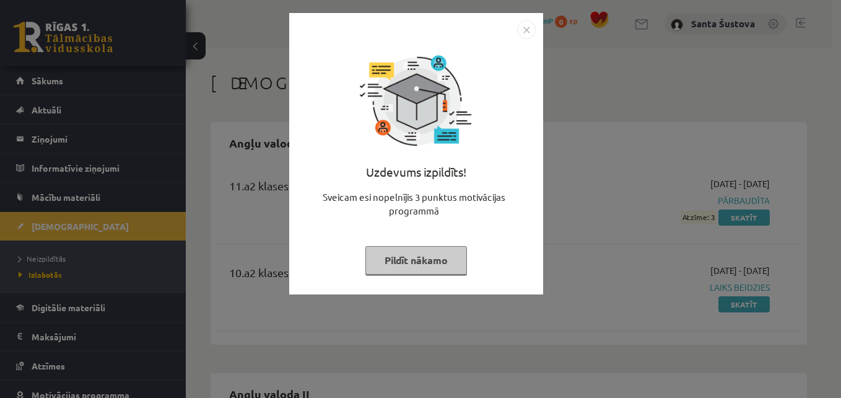
click at [427, 262] on button "Pildīt nākamo" at bounding box center [417, 260] width 102 height 28
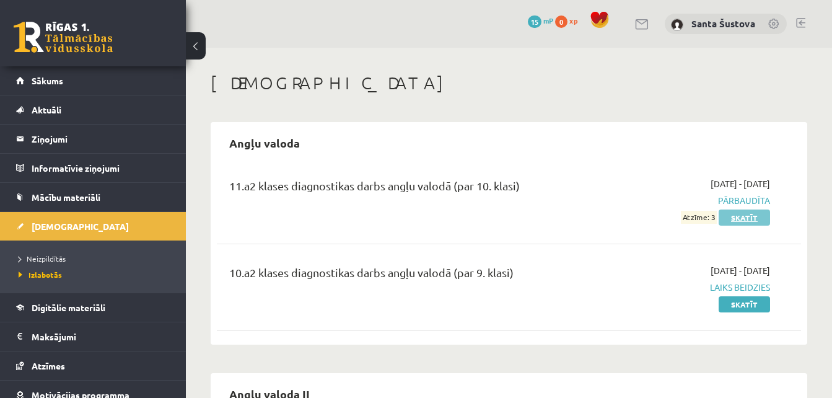
click at [739, 211] on link "Skatīt" at bounding box center [744, 217] width 51 height 16
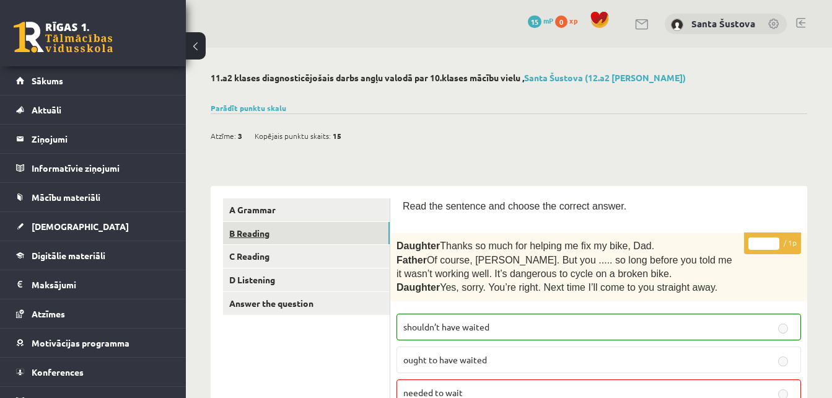
click at [268, 227] on link "B Reading" at bounding box center [306, 233] width 167 height 23
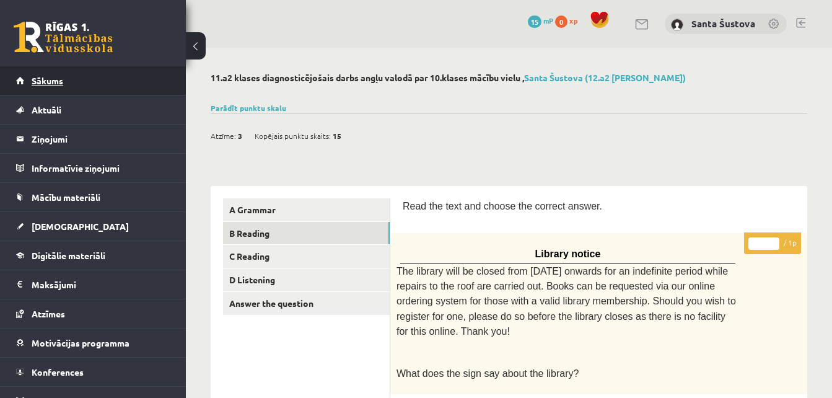
click at [33, 78] on span "Sākums" at bounding box center [48, 80] width 32 height 11
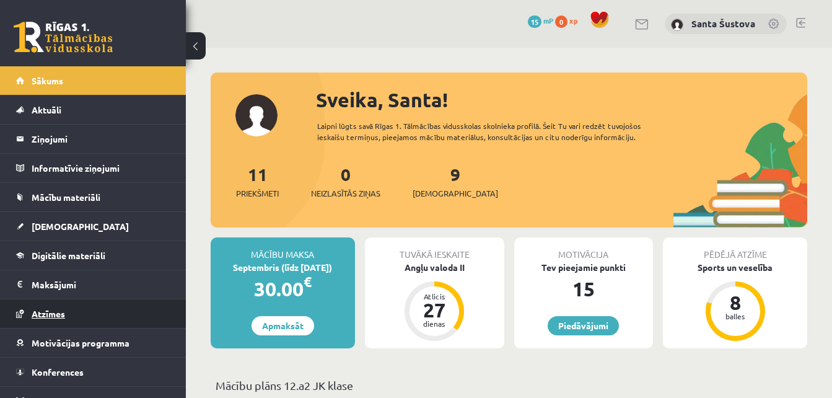
click at [53, 308] on link "Atzīmes" at bounding box center [93, 313] width 154 height 28
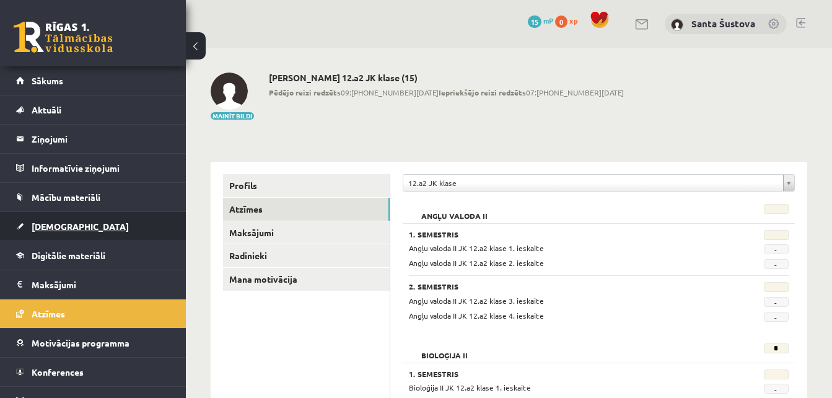
click at [64, 220] on link "[DEMOGRAPHIC_DATA]" at bounding box center [93, 226] width 154 height 28
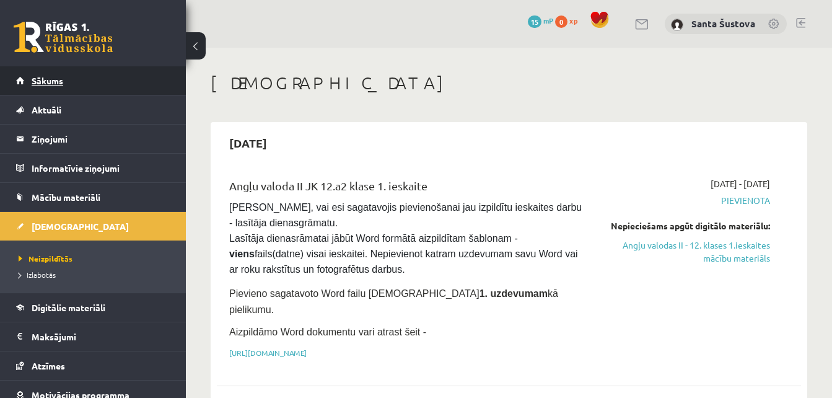
click at [55, 78] on span "Sākums" at bounding box center [48, 80] width 32 height 11
